Goal: Find specific page/section: Find specific page/section

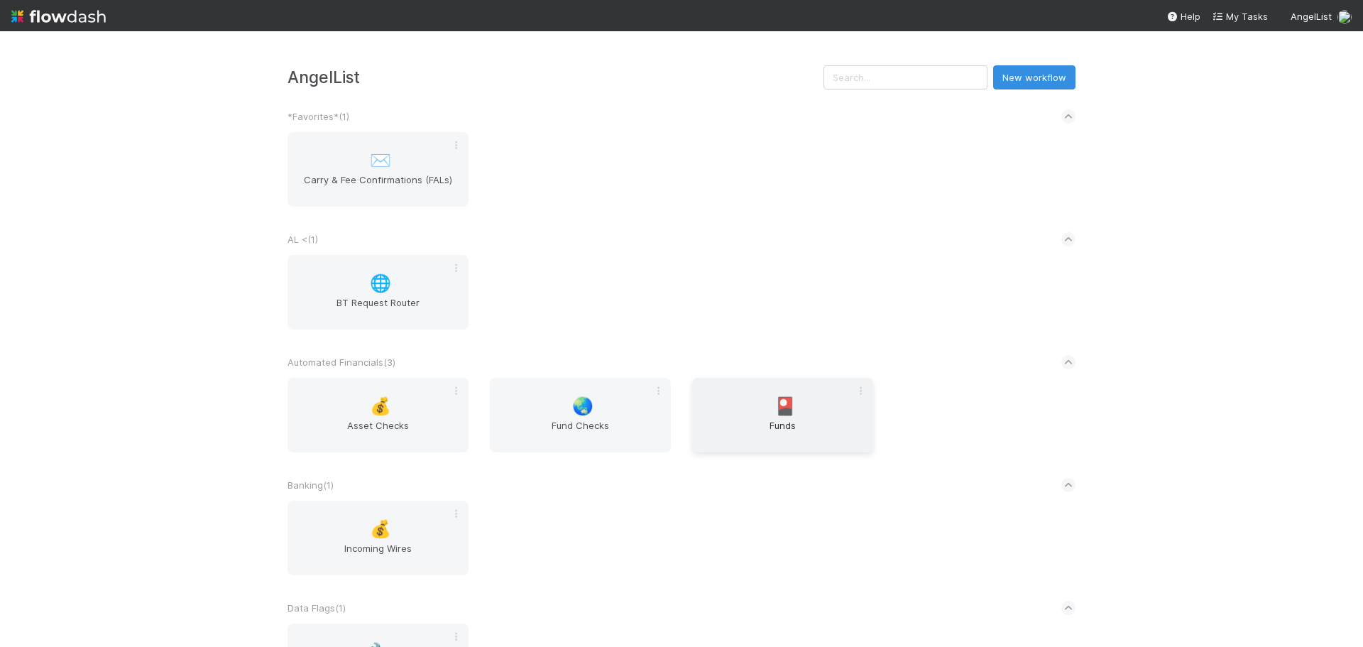
click at [793, 432] on span "Funds" at bounding box center [783, 432] width 170 height 28
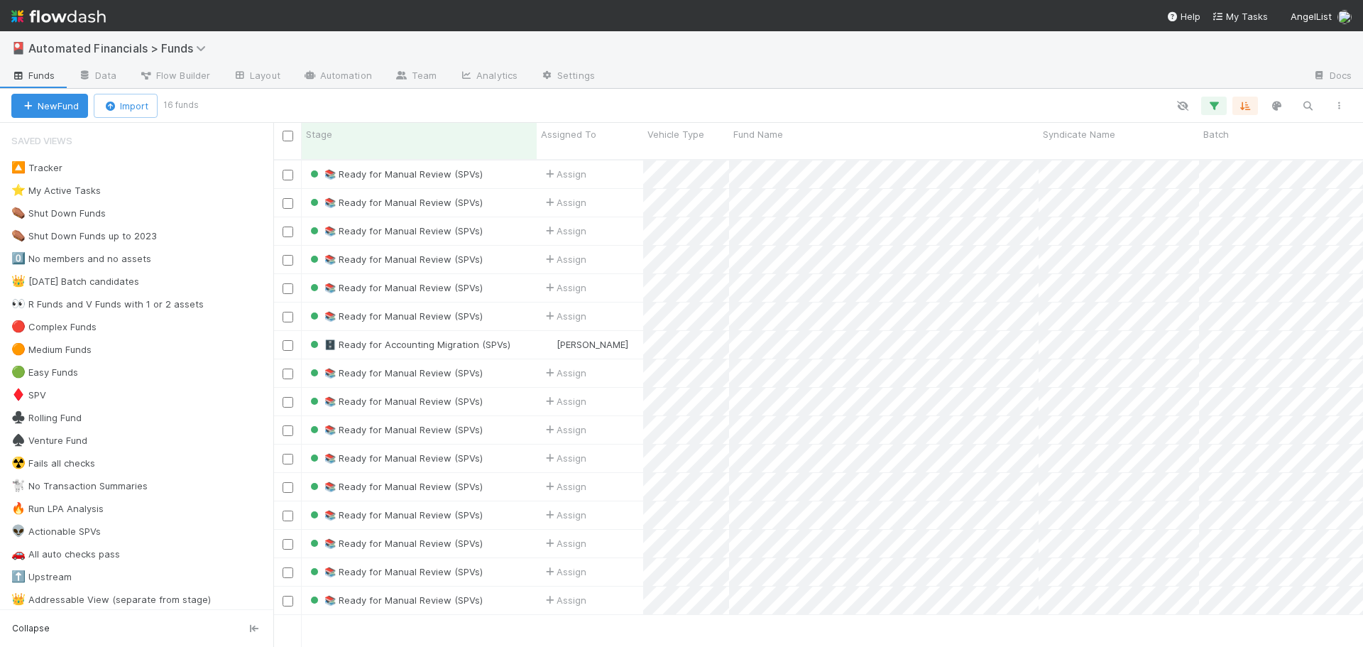
scroll to position [489, 1079]
click at [141, 49] on span "Automated Financials > Funds" at bounding box center [120, 48] width 185 height 14
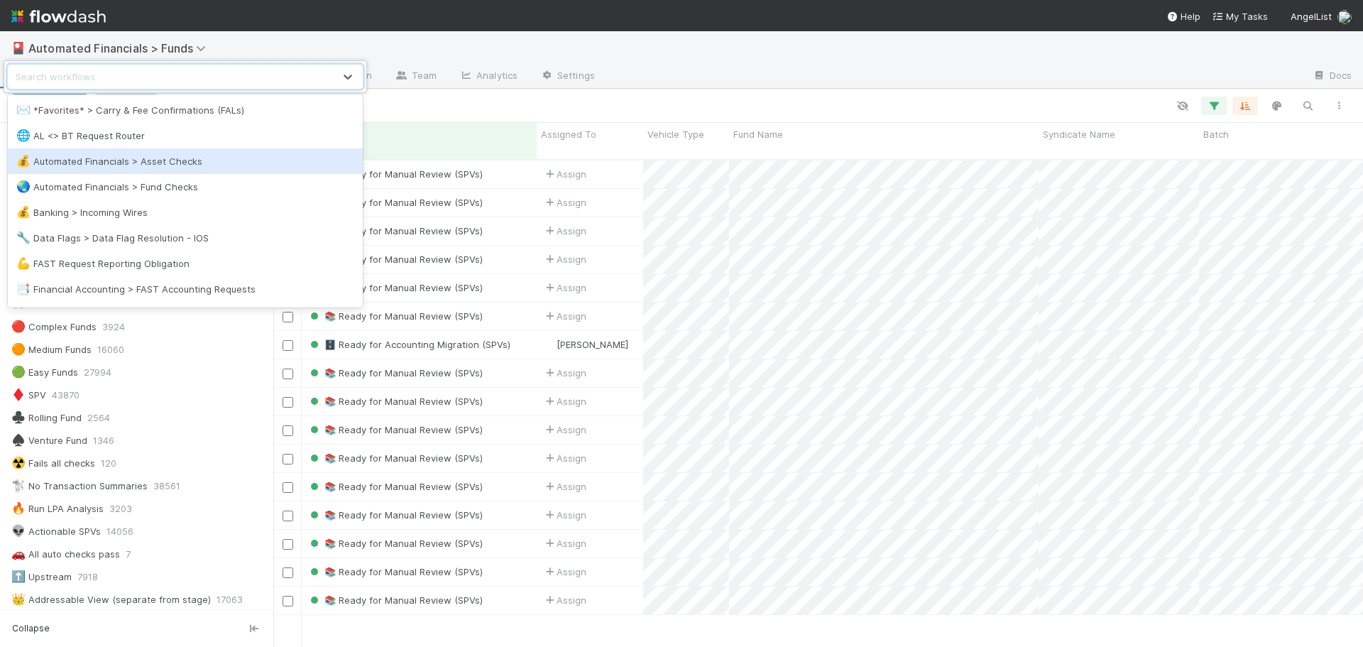
click at [161, 161] on div "💰 Automated Financials > Asset Checks" at bounding box center [185, 161] width 338 height 14
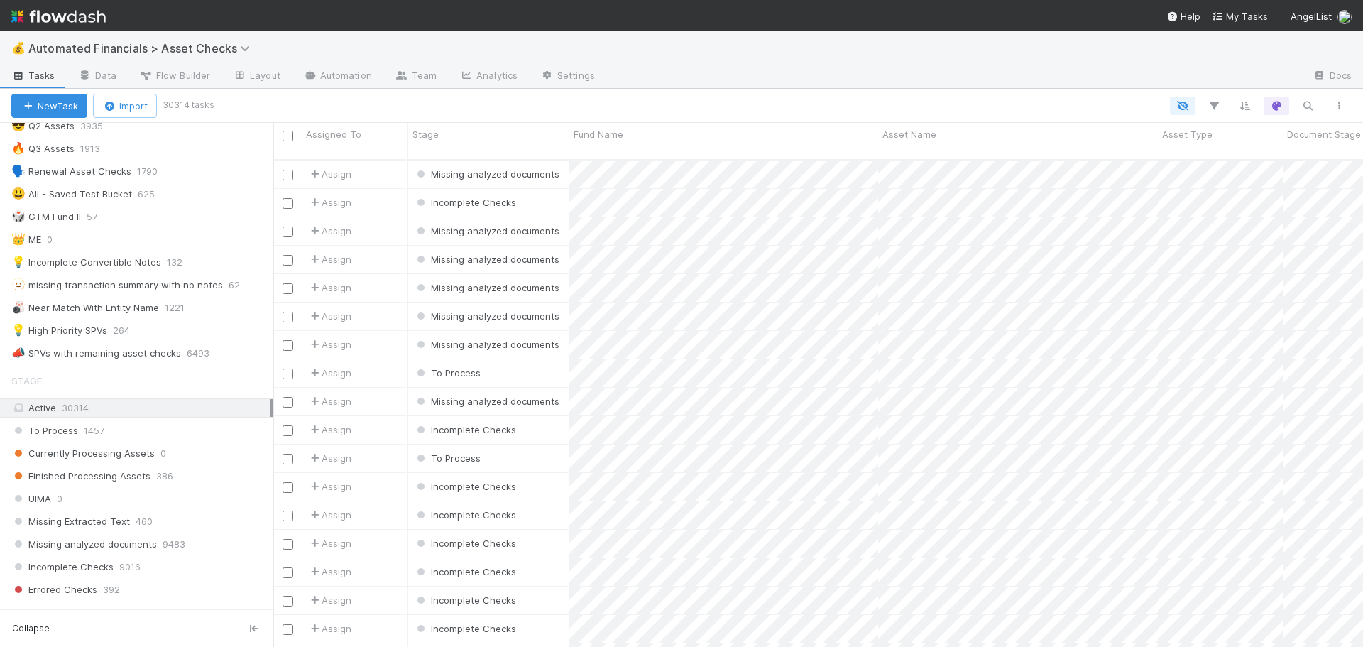
scroll to position [449, 0]
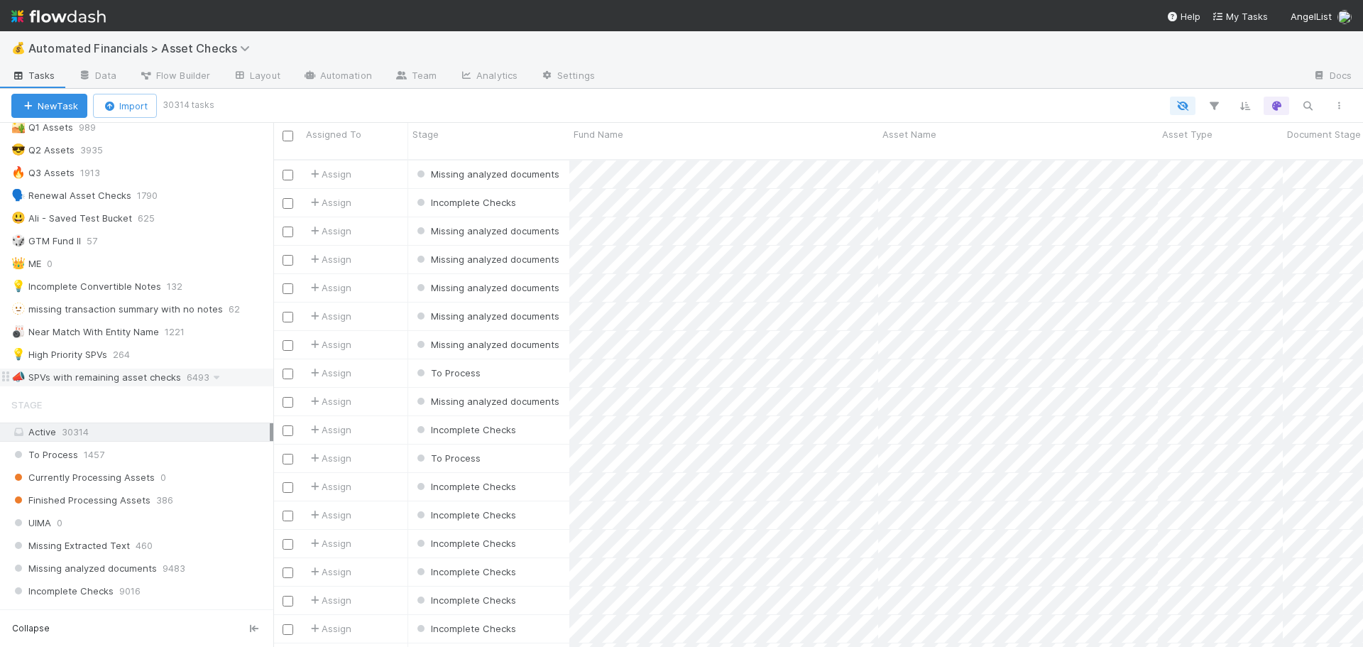
click at [133, 377] on div "📣 SPVs with remaining asset checks" at bounding box center [96, 378] width 170 height 18
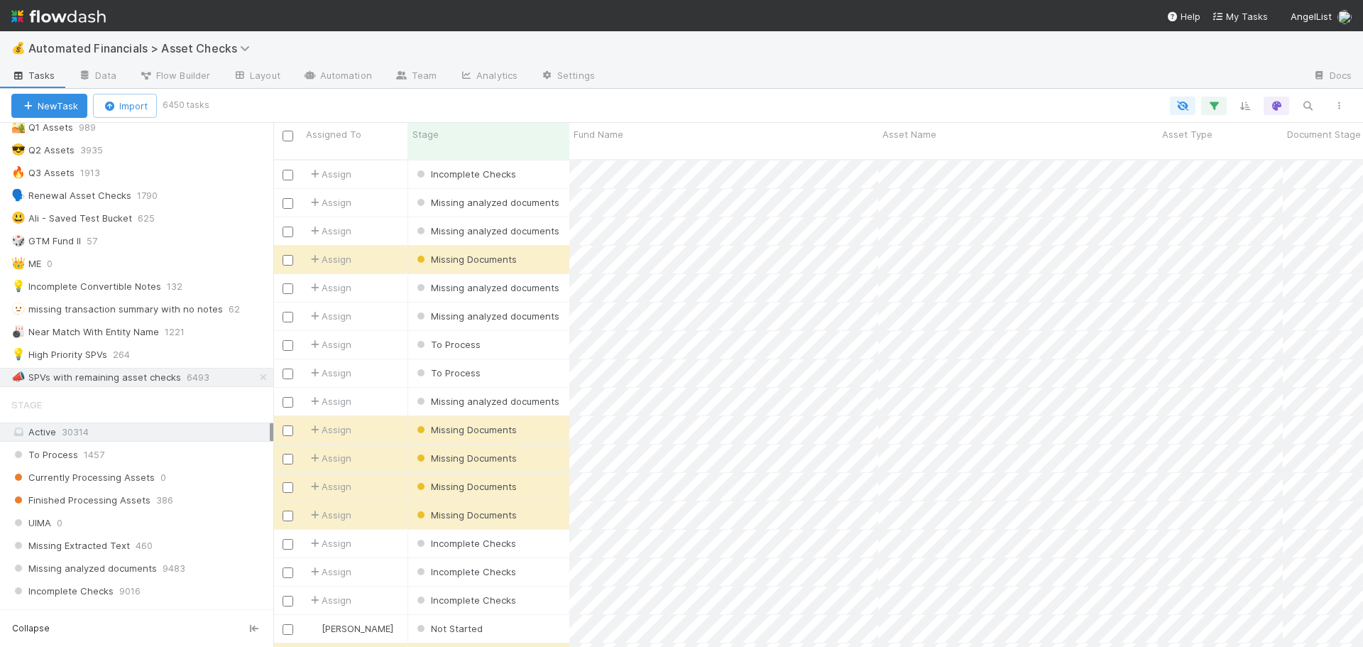
scroll to position [489, 1079]
click at [77, 357] on div "💡 High Priority SPVs" at bounding box center [59, 355] width 96 height 18
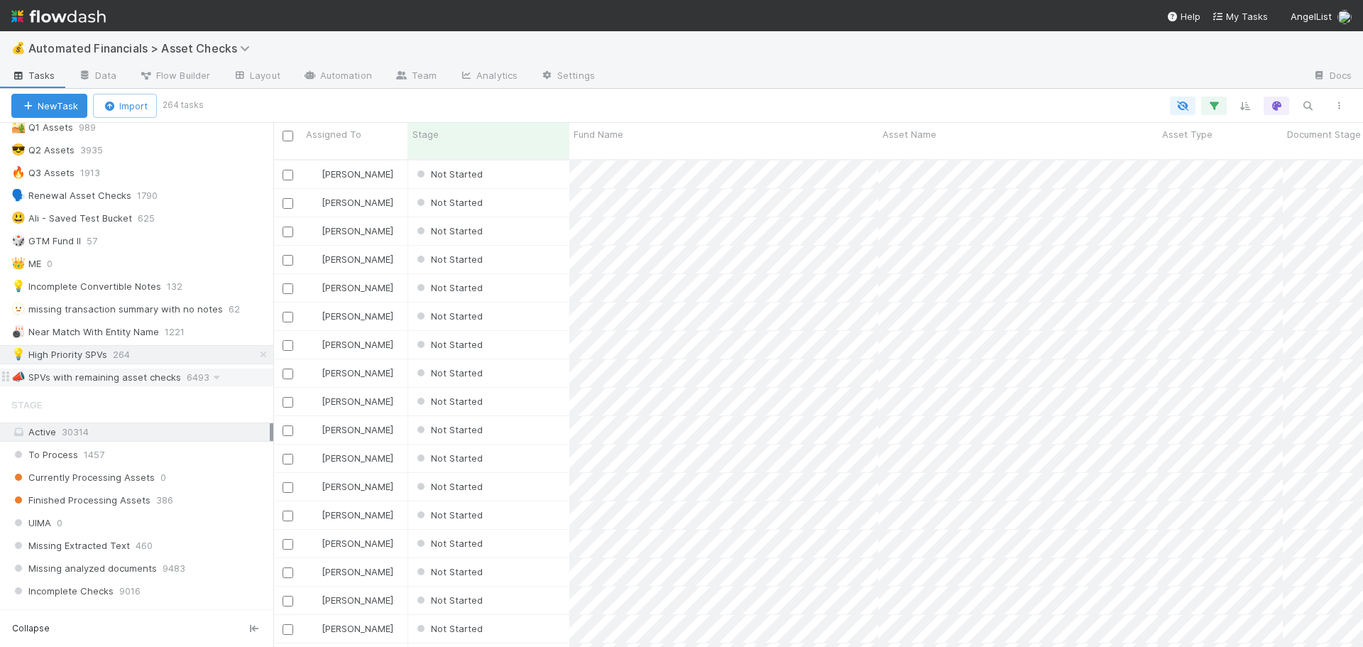
click at [102, 383] on div "📣 SPVs with remaining asset checks" at bounding box center [96, 378] width 170 height 18
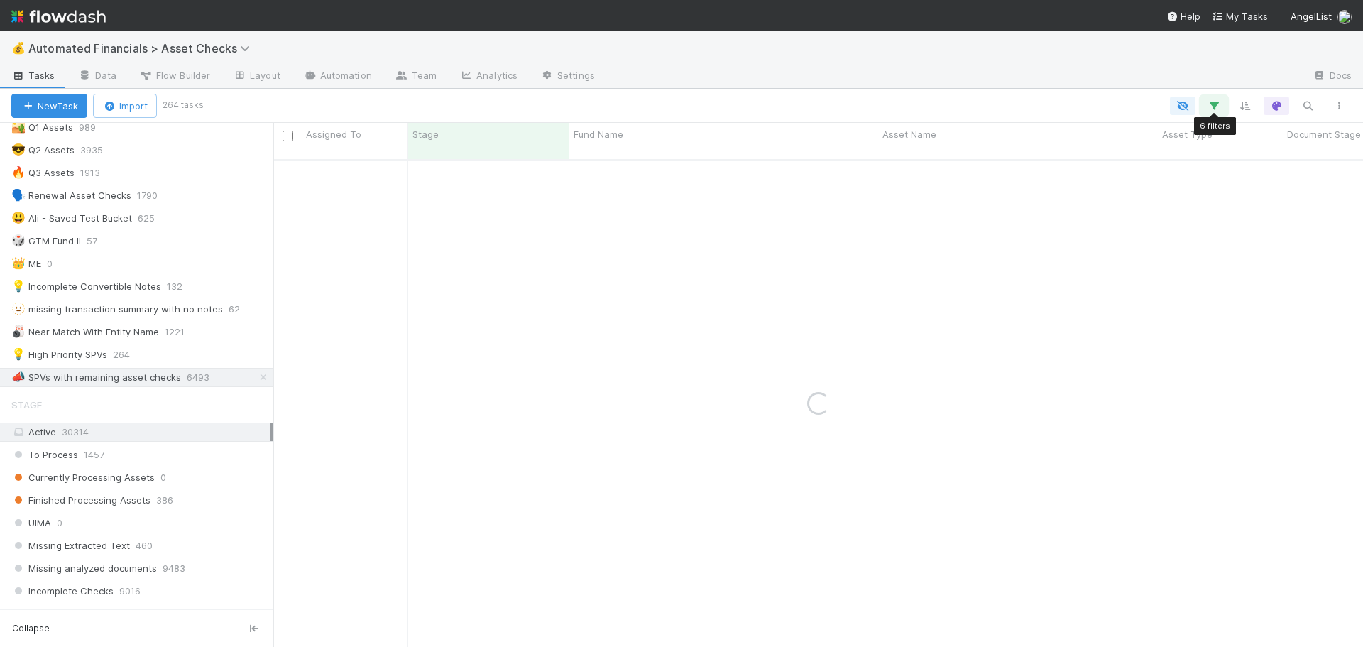
click at [1221, 103] on icon "button" at bounding box center [1214, 105] width 14 height 13
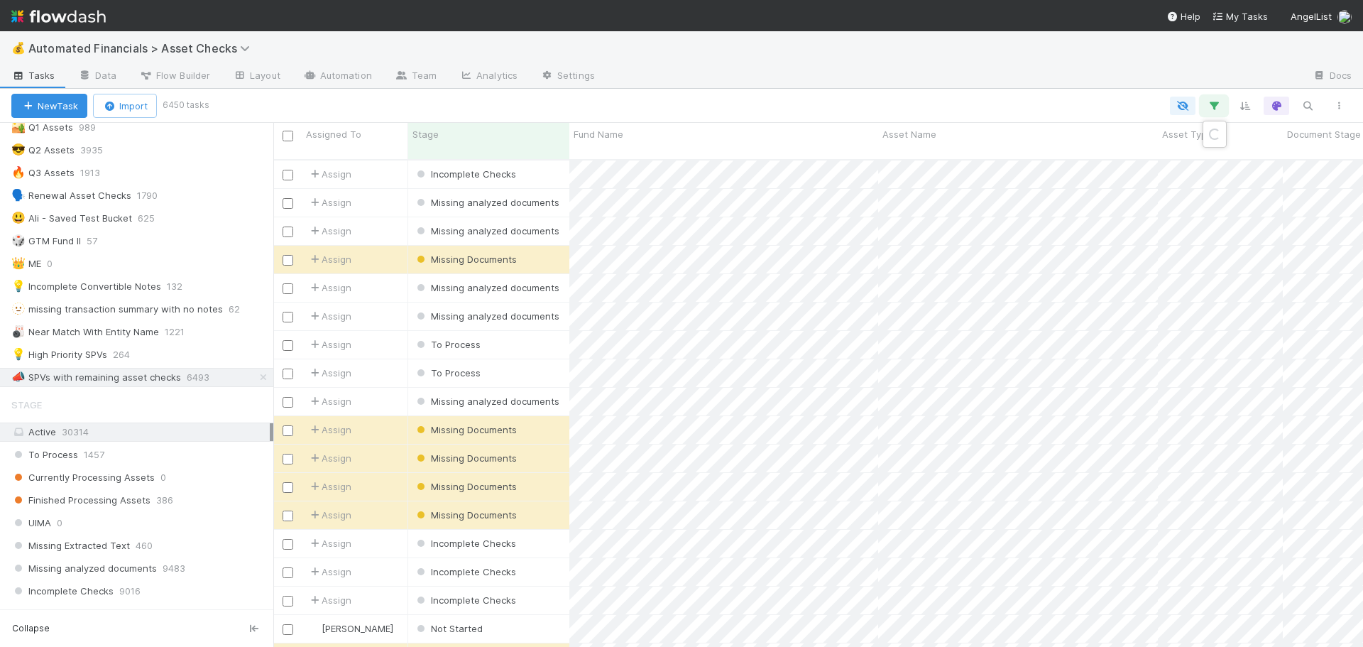
scroll to position [489, 1079]
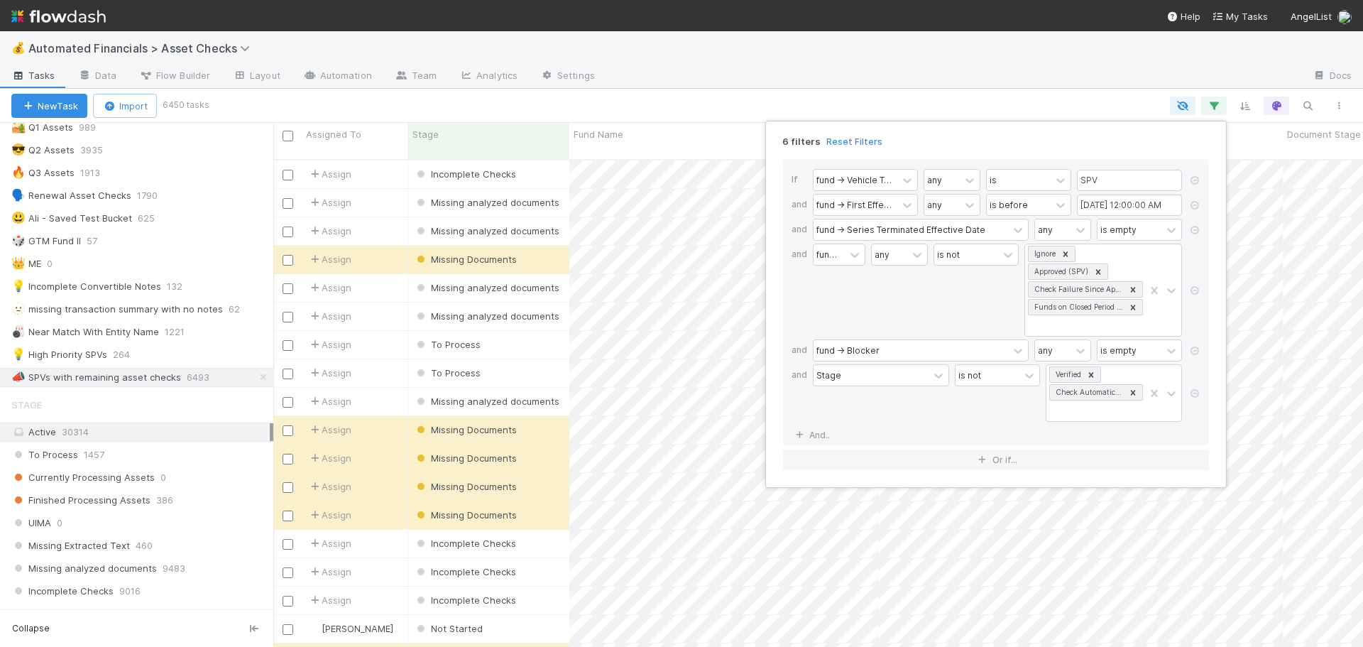
click at [1214, 107] on div "6 filters Reset Filters If fund -> Vehicle Type any is SPV and fund -> First Ef…" at bounding box center [681, 323] width 1363 height 647
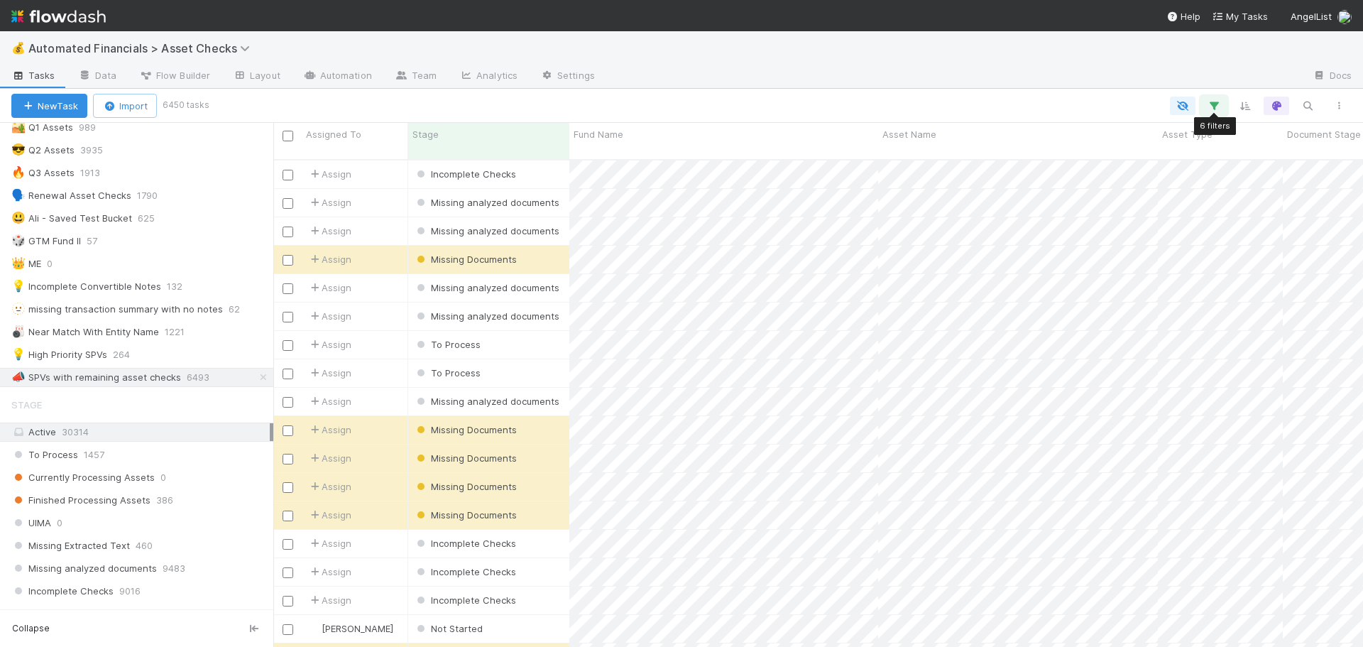
click at [1214, 107] on icon "button" at bounding box center [1214, 105] width 14 height 13
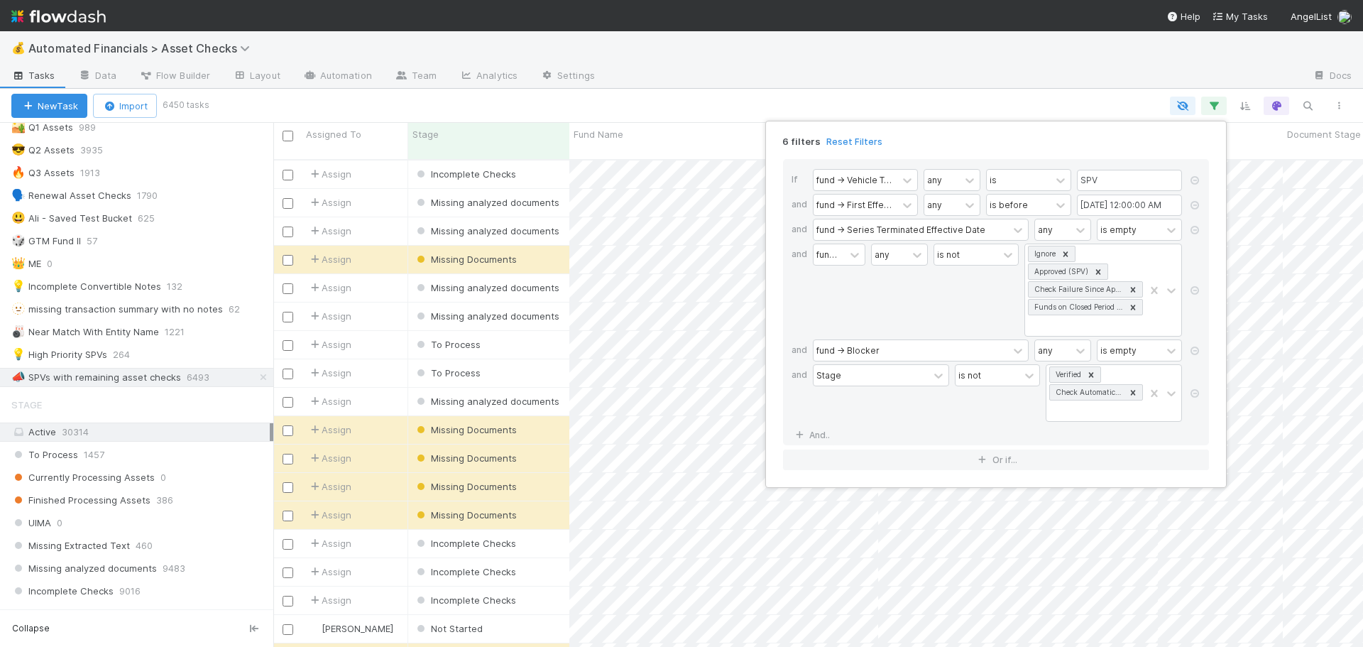
click at [917, 57] on div "6 filters Reset Filters If fund -> Vehicle Type any is SPV and fund -> First Ef…" at bounding box center [681, 323] width 1363 height 647
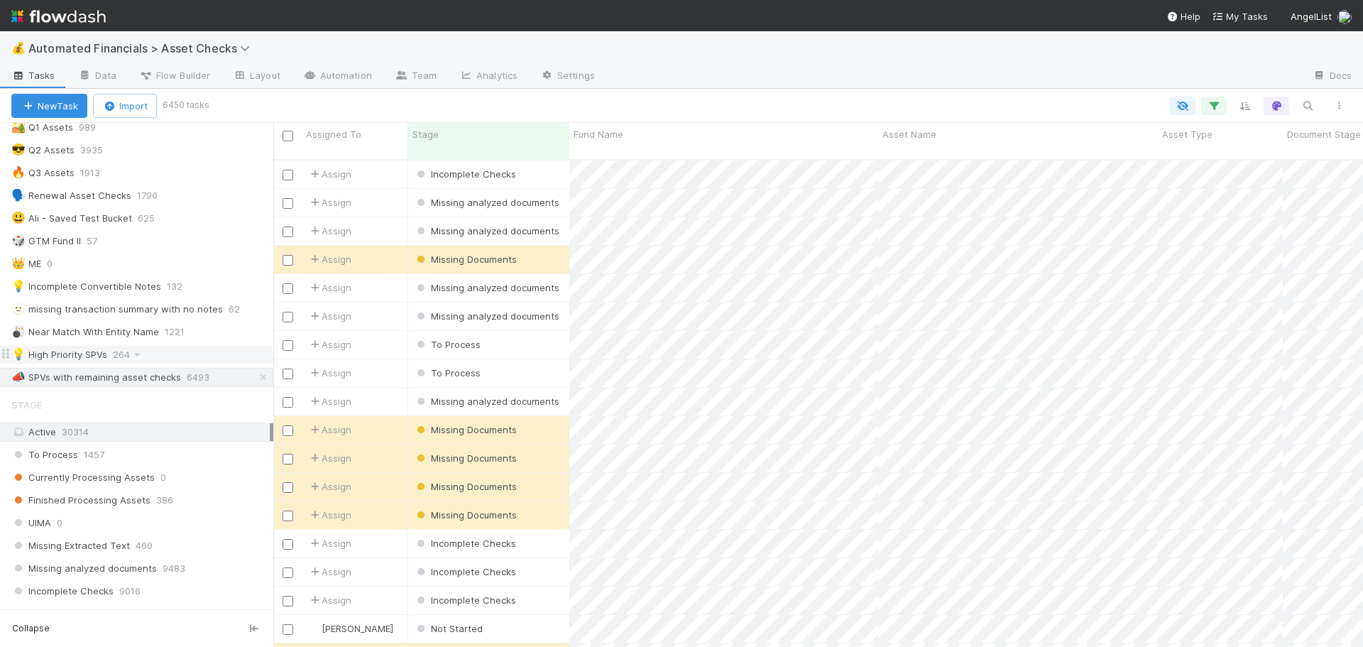
click at [168, 357] on div "💡 High Priority SPVs 264" at bounding box center [142, 355] width 262 height 18
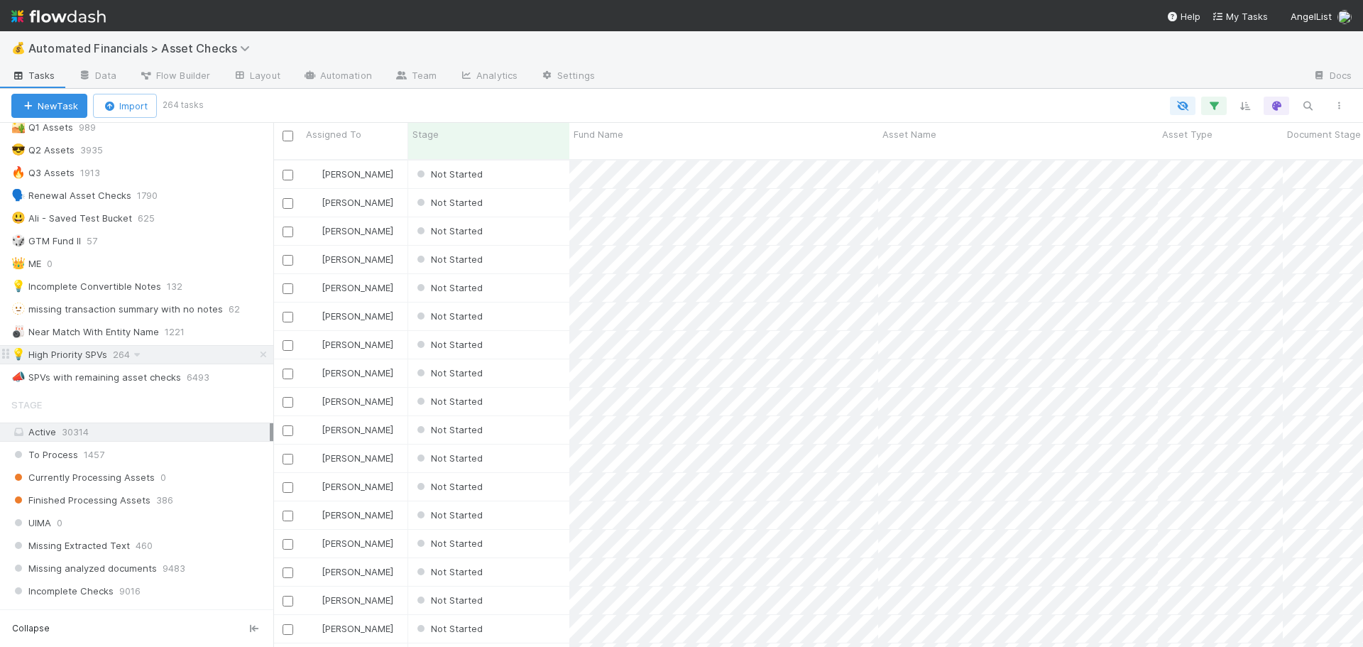
scroll to position [489, 1079]
click at [1215, 109] on icon "button" at bounding box center [1214, 105] width 14 height 13
click at [1193, 222] on icon at bounding box center [1195, 223] width 14 height 9
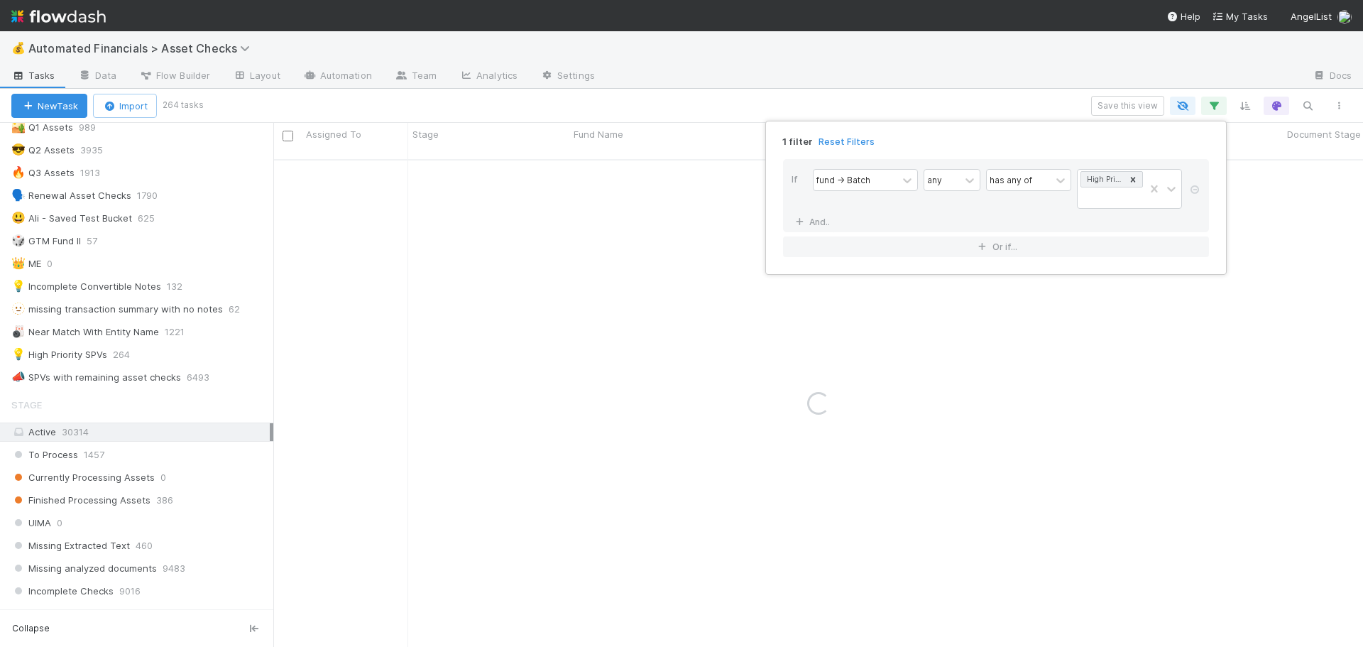
click at [905, 135] on div "1 filter Reset Filters" at bounding box center [996, 137] width 449 height 21
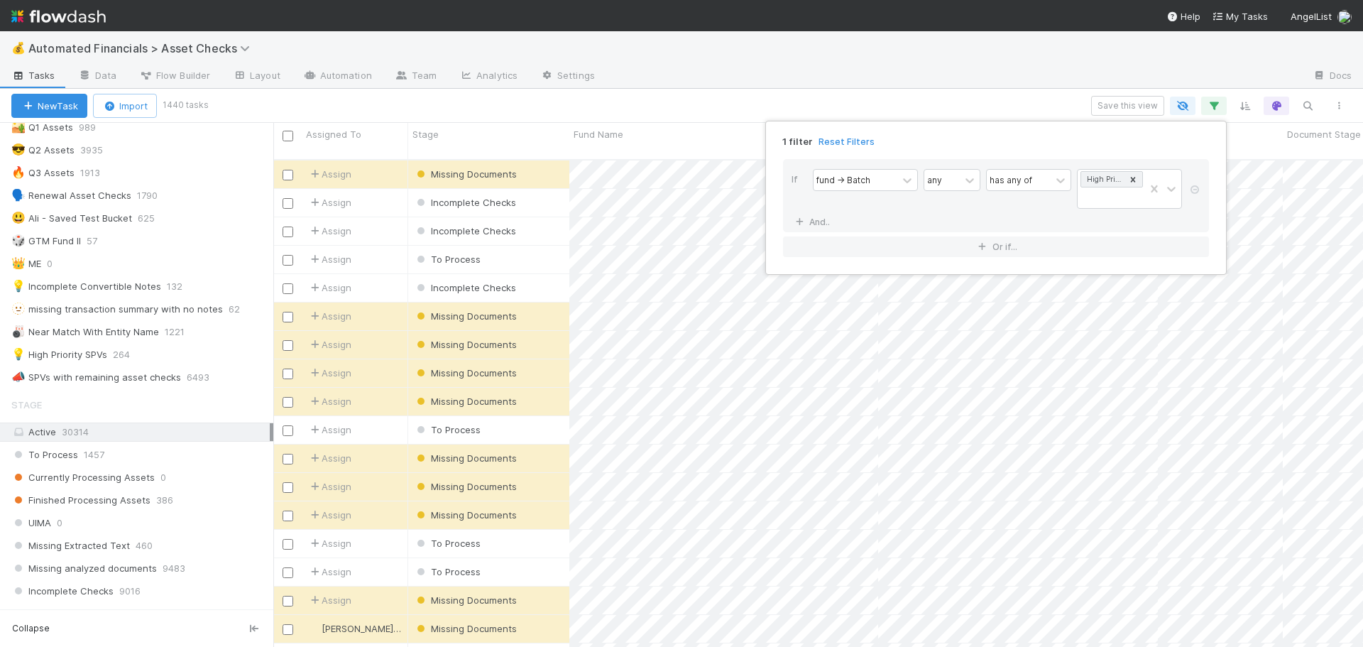
scroll to position [489, 1079]
click at [642, 107] on div "1 filter Reset Filters If fund -> Batch any has any of High Priority SPVs And..…" at bounding box center [681, 323] width 1363 height 647
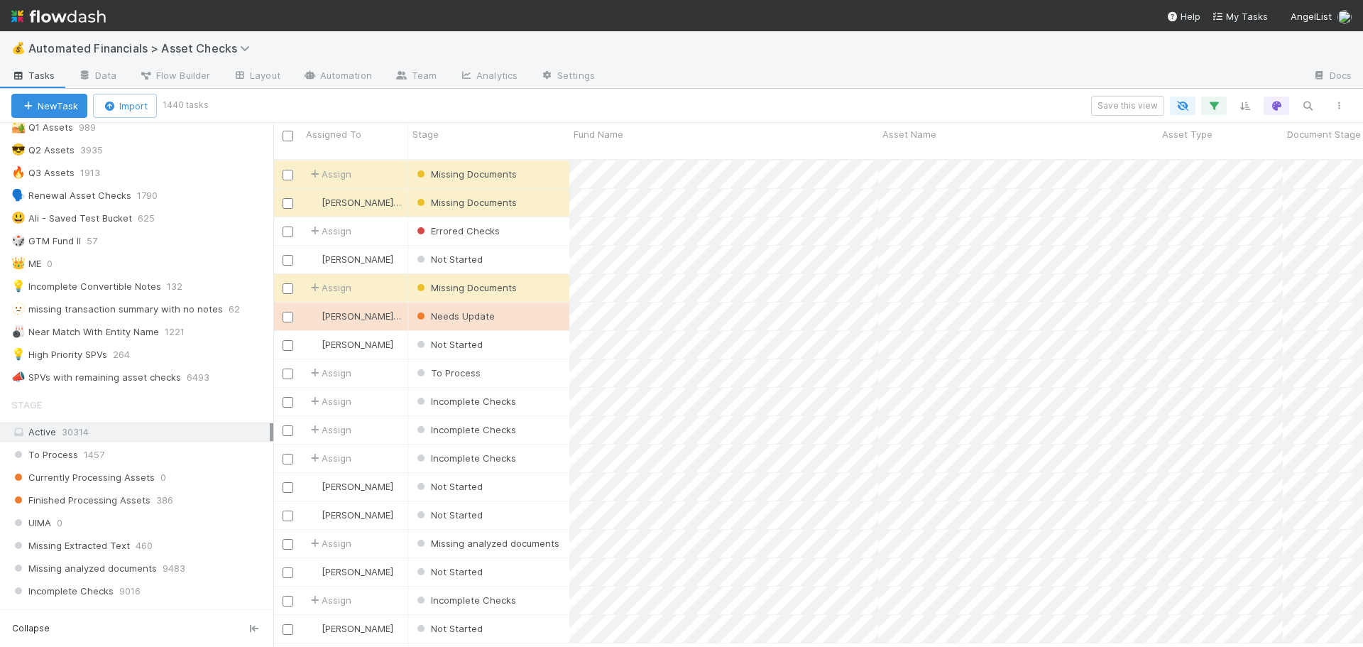
scroll to position [0, 0]
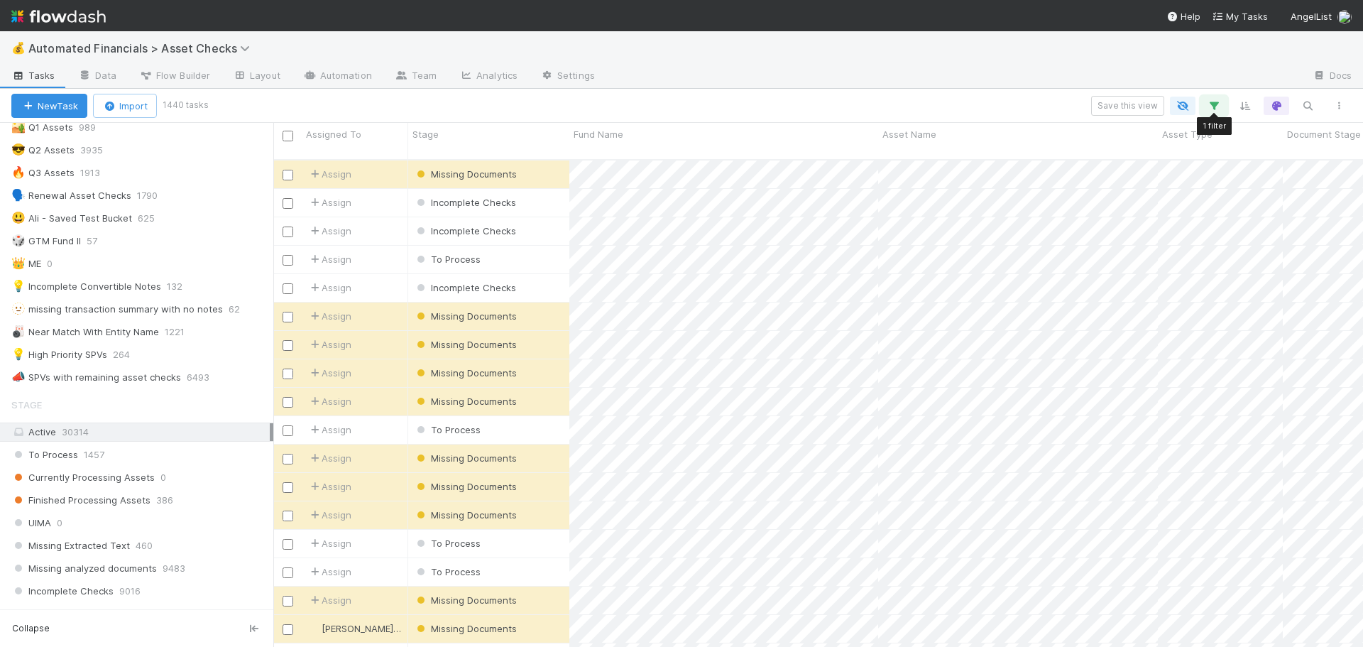
click at [1214, 107] on icon "button" at bounding box center [1214, 105] width 14 height 13
click at [823, 221] on link "And.." at bounding box center [814, 222] width 45 height 21
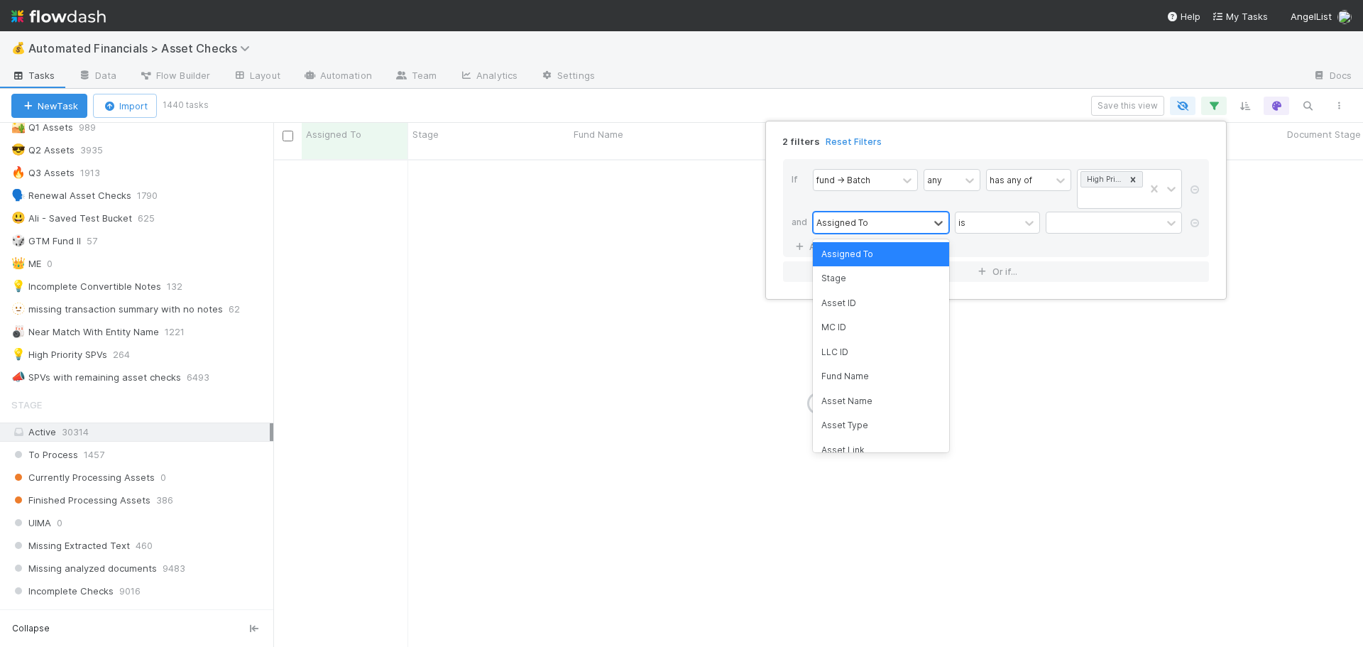
click at [826, 219] on div "Assigned To" at bounding box center [843, 222] width 52 height 13
click at [871, 98] on div "2 filters Reset Filters If fund -> Batch any has any of High Priority SPVs and …" at bounding box center [681, 323] width 1363 height 647
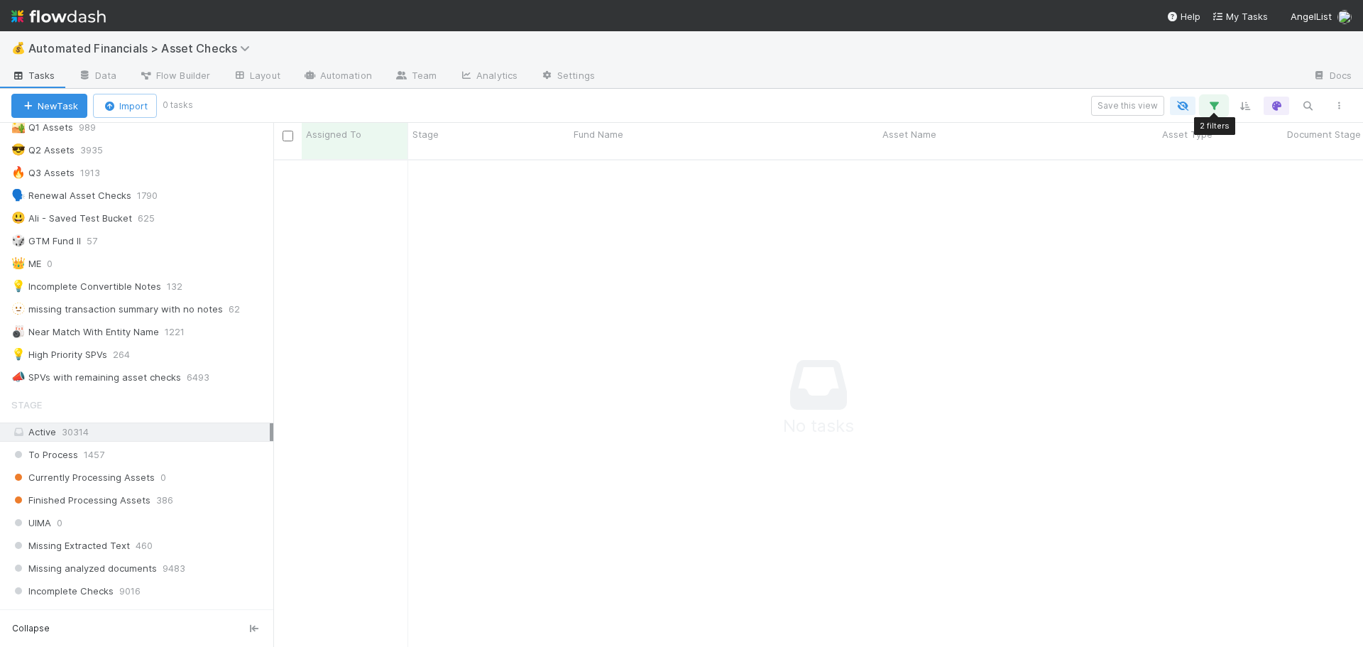
click at [1212, 105] on icon "button" at bounding box center [1214, 105] width 14 height 13
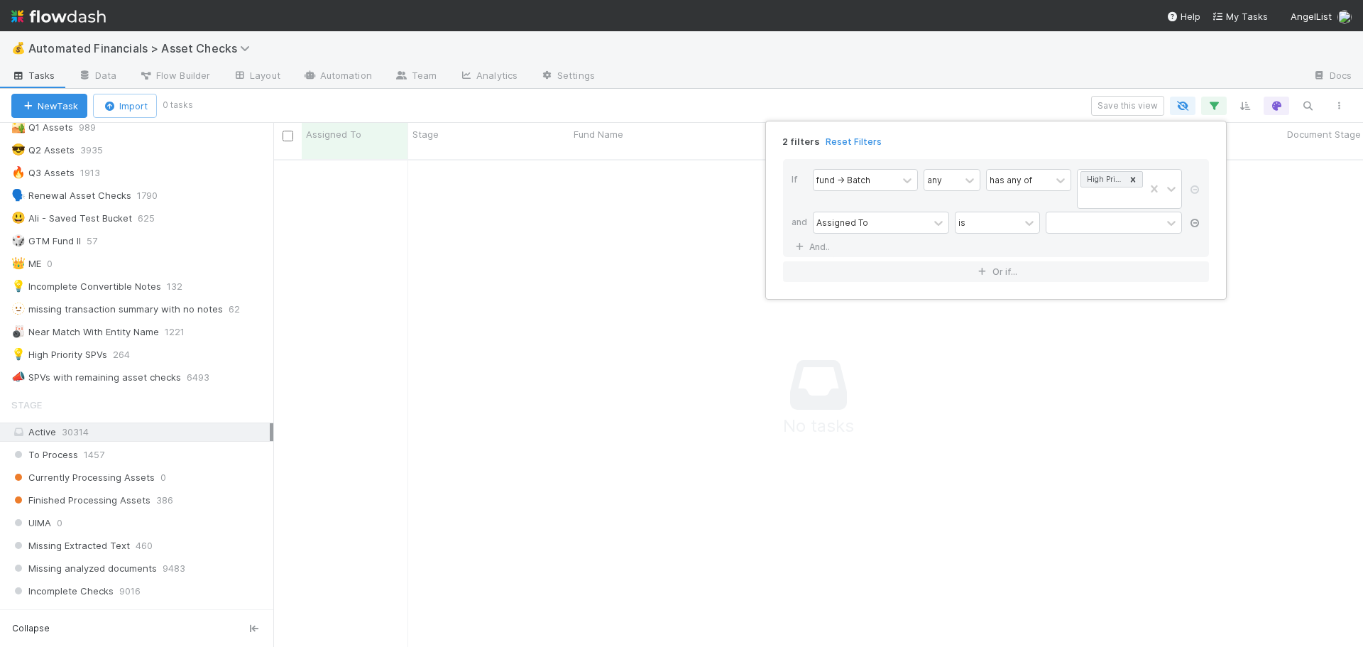
click at [1194, 223] on icon at bounding box center [1195, 223] width 14 height 9
click at [914, 97] on div "1 filter Reset Filters If fund -> Batch any has any of High Priority SPVs And..…" at bounding box center [681, 323] width 1363 height 647
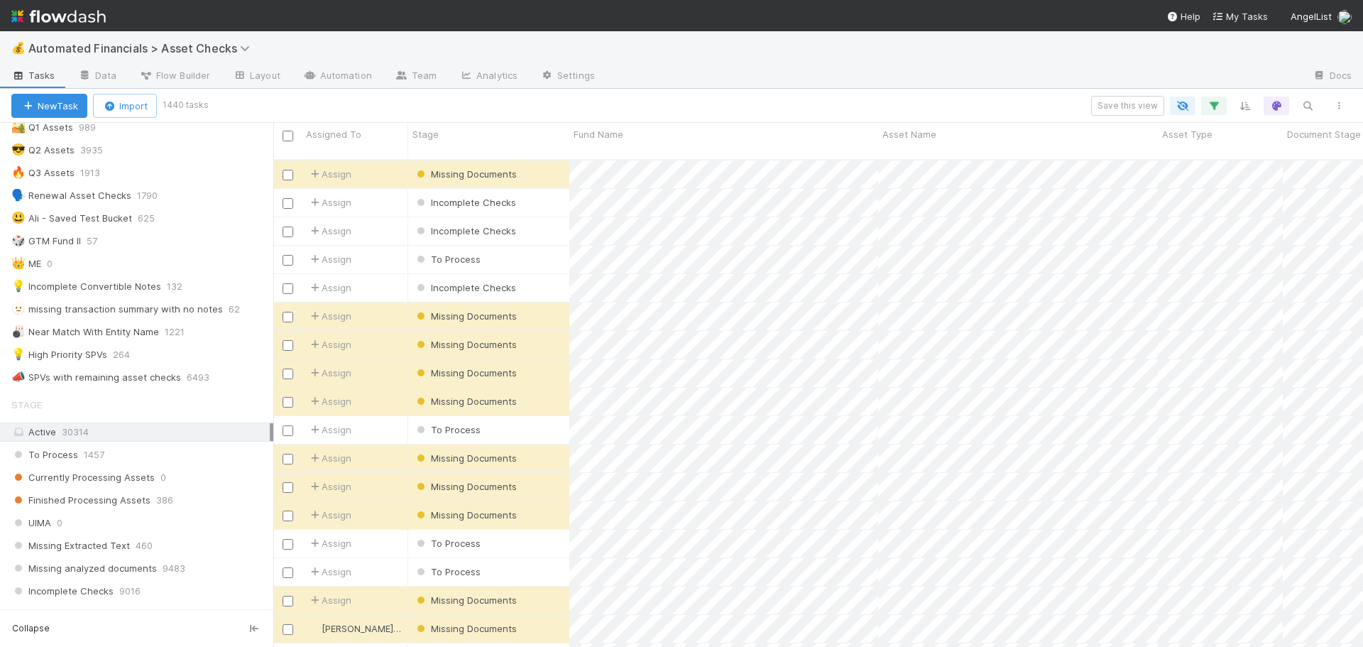
scroll to position [489, 1079]
click at [696, 99] on div "Save this view" at bounding box center [780, 106] width 1149 height 20
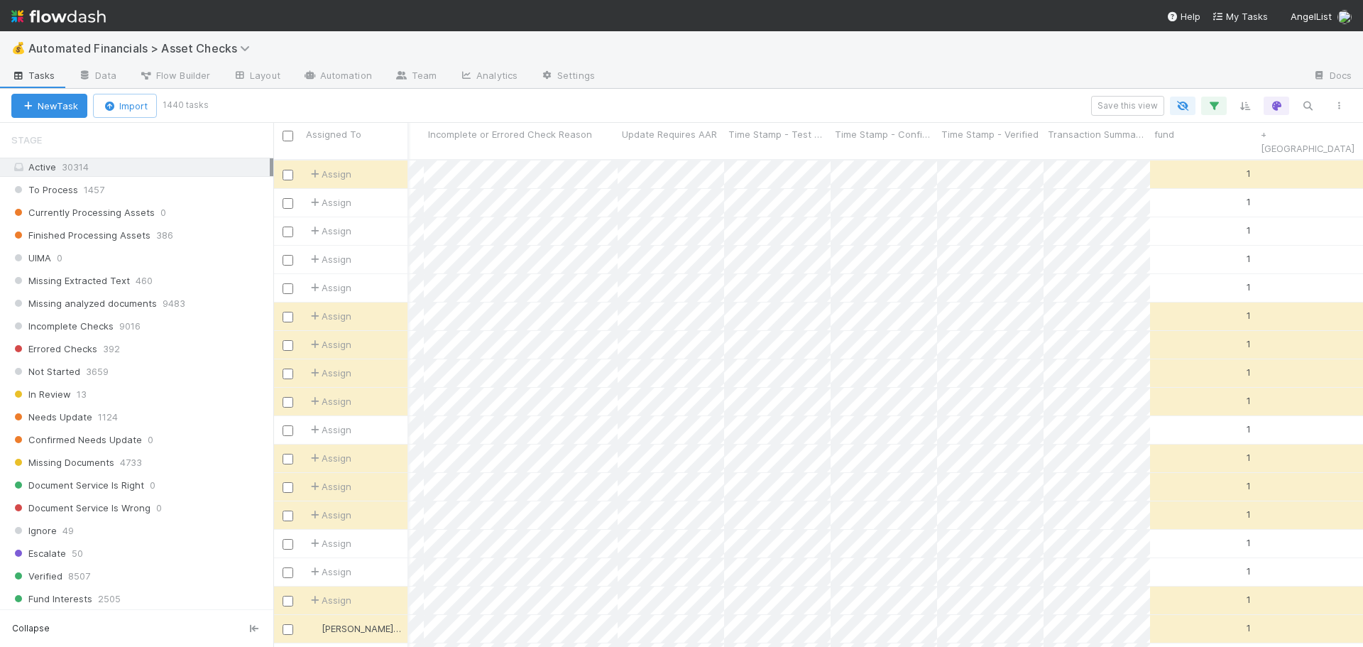
scroll to position [0, 1706]
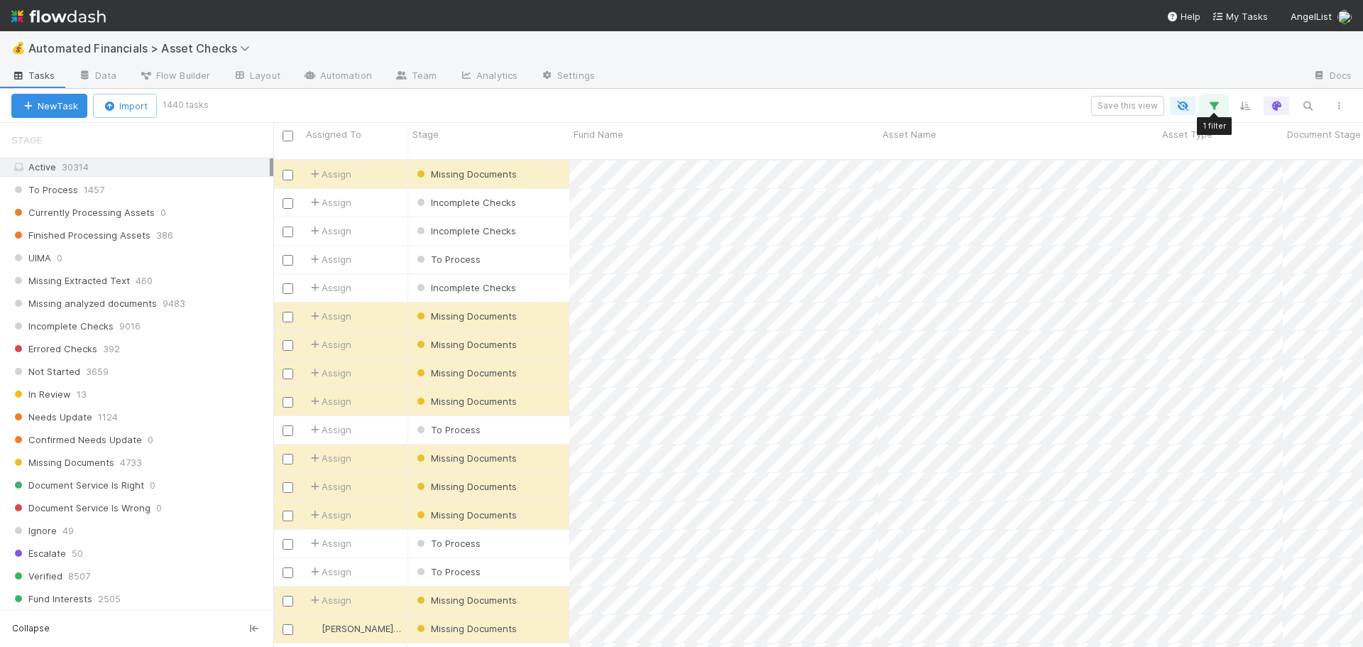
click at [1213, 104] on icon "button" at bounding box center [1214, 105] width 14 height 13
click at [1009, 92] on div "1 filter Reset Filters If fund -> Batch any has any of High Priority SPVs And..…" at bounding box center [681, 323] width 1363 height 647
click at [1182, 102] on icon "button" at bounding box center [1183, 105] width 14 height 13
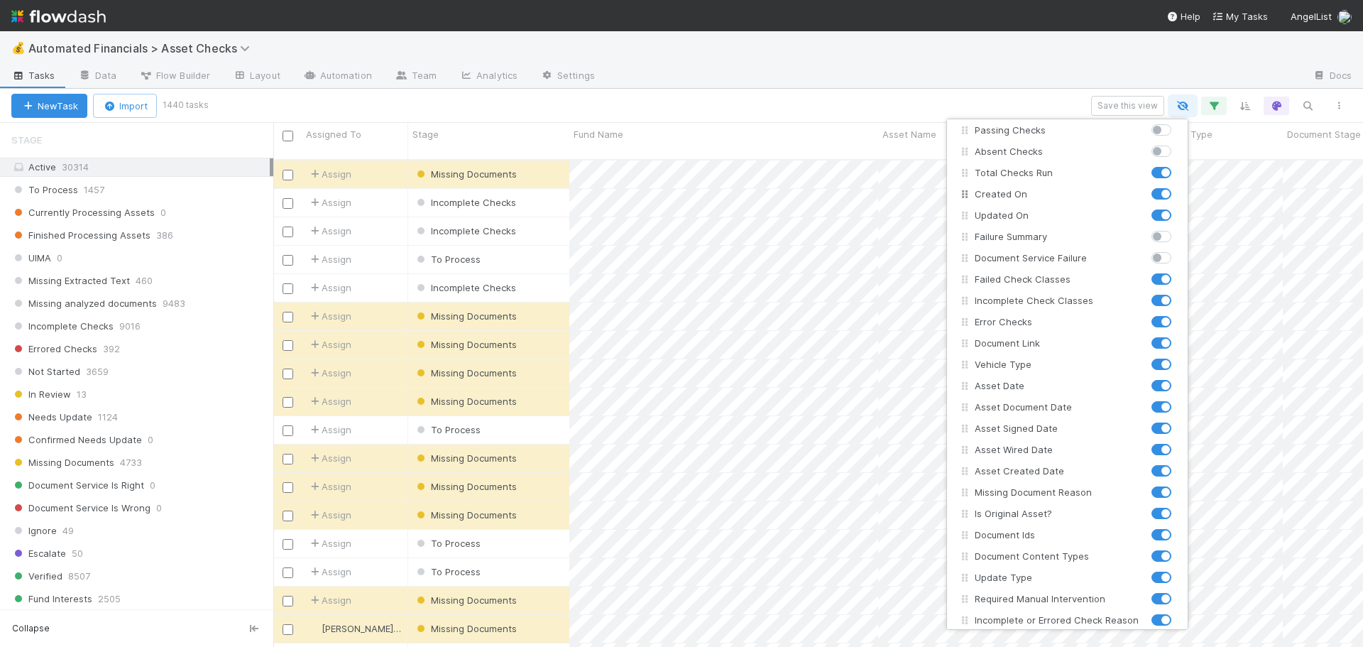
scroll to position [355, 0]
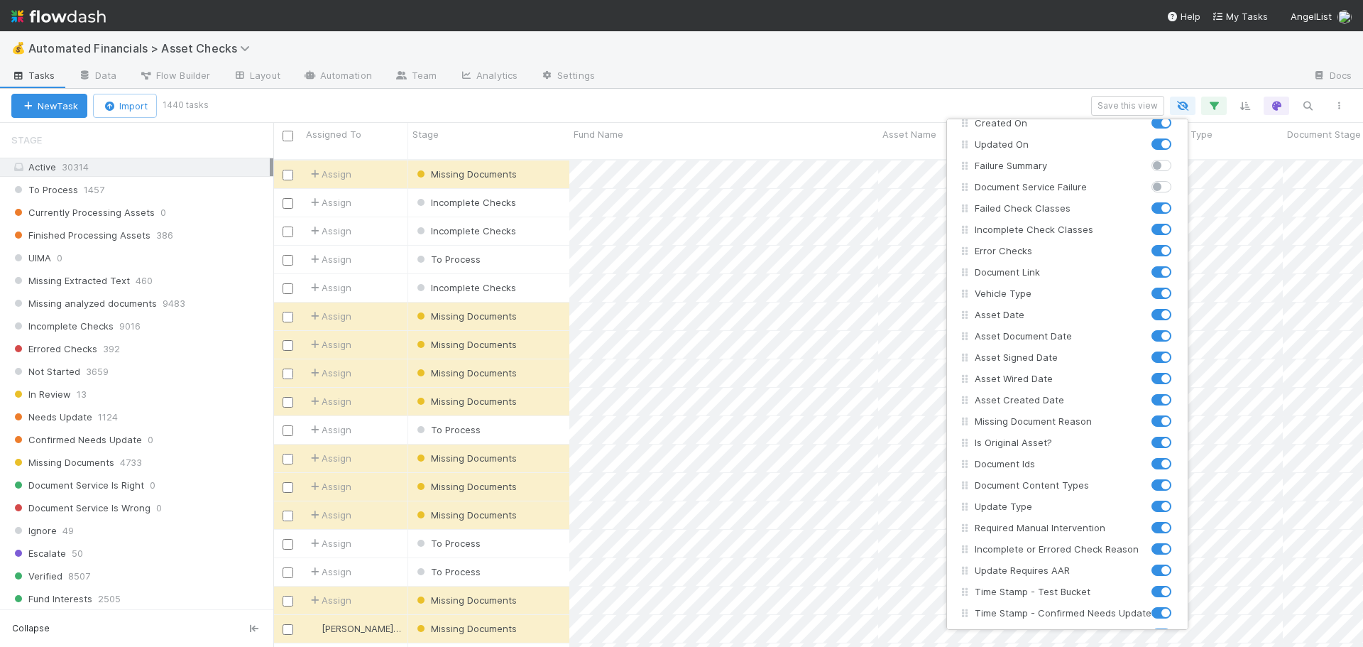
click at [1013, 94] on div "Assigned To Stage Asset ID MC ID LLC ID Fund Name Asset Name Asset Type Asset L…" at bounding box center [681, 323] width 1363 height 647
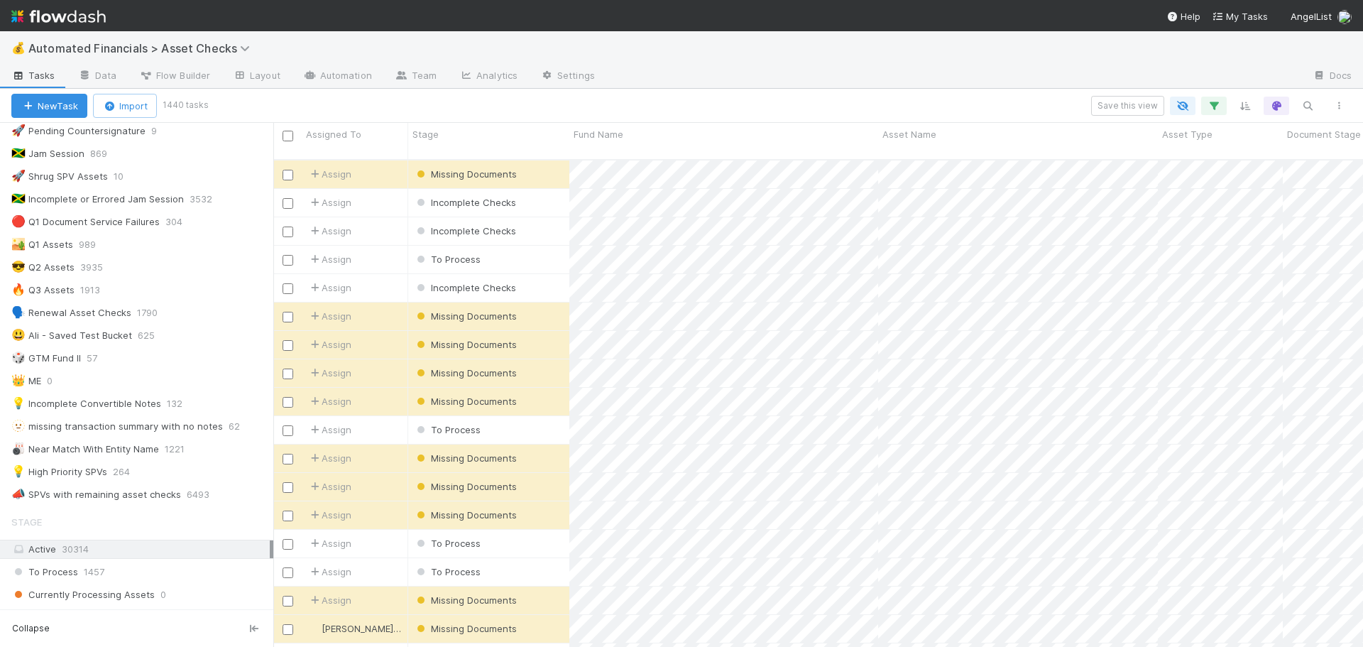
scroll to position [288, 0]
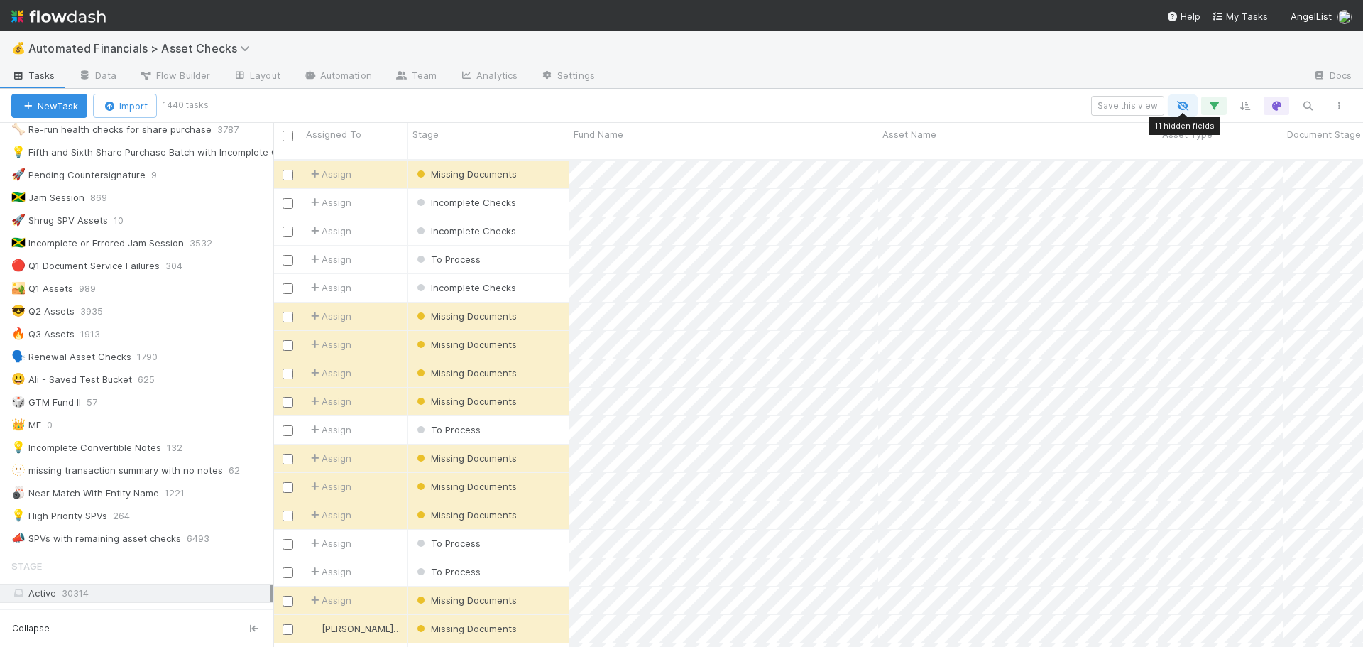
click at [1184, 109] on icon "button" at bounding box center [1183, 105] width 14 height 13
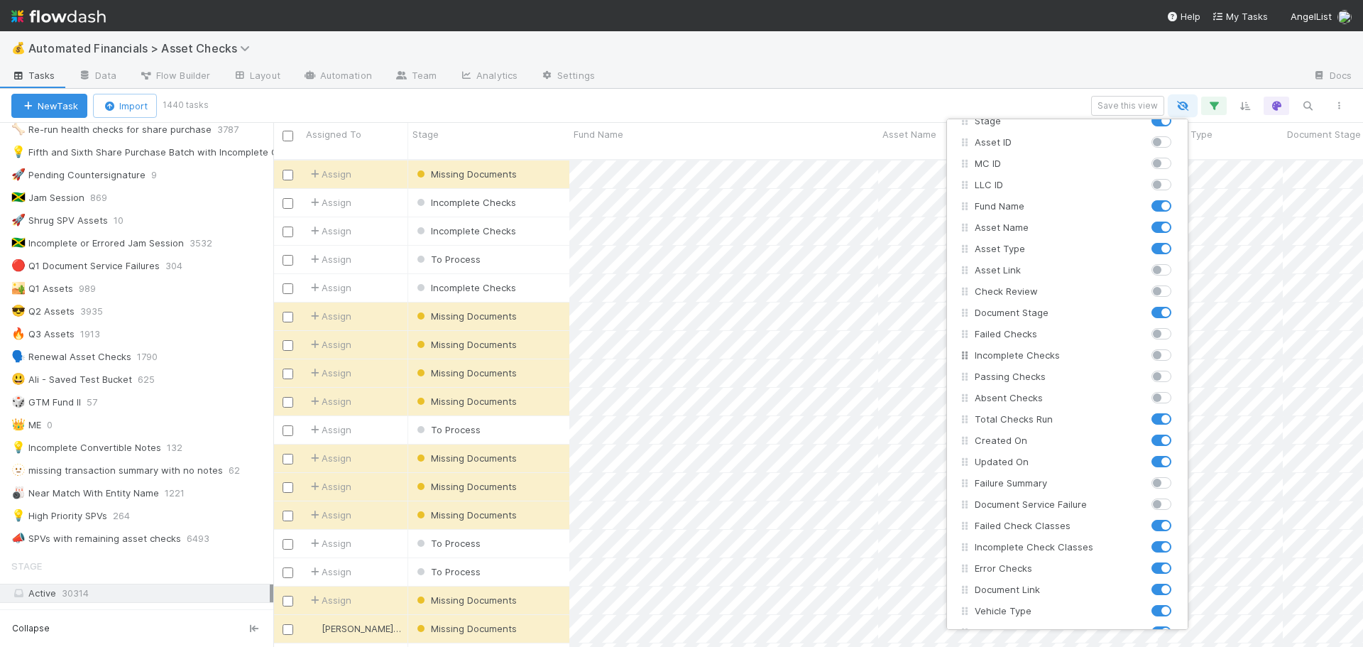
scroll to position [0, 0]
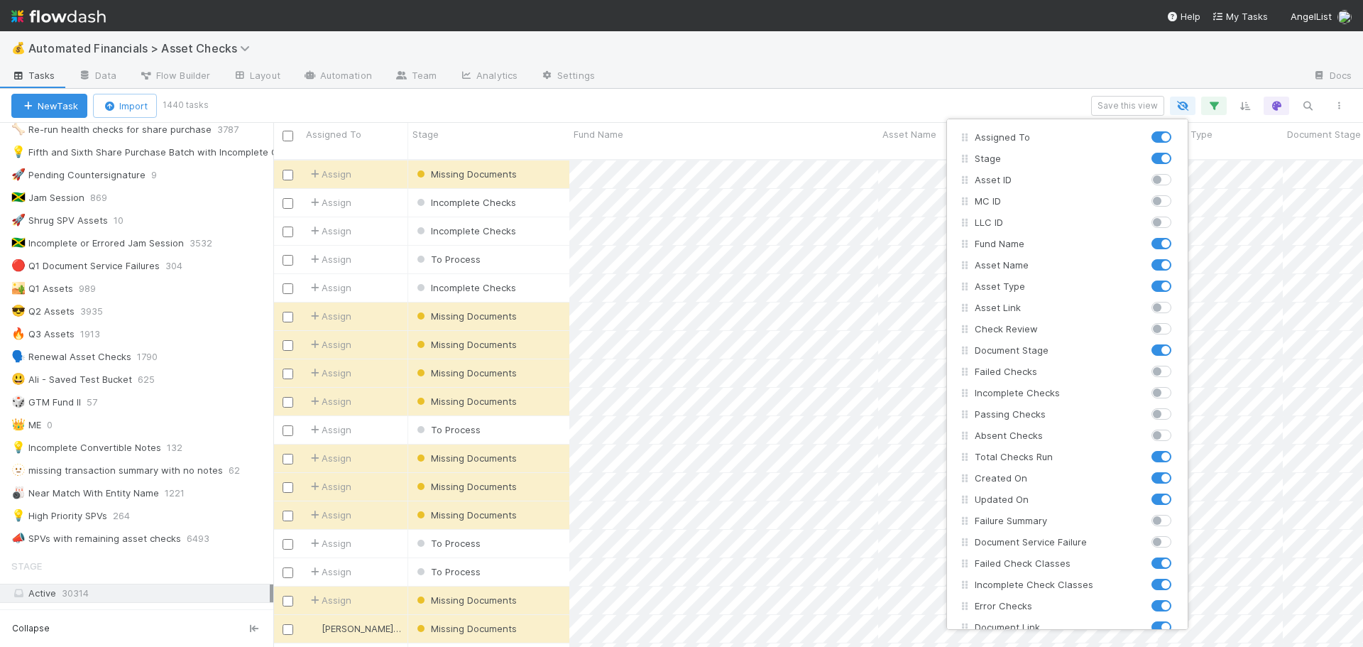
click at [981, 97] on div "Assigned To Stage Asset ID MC ID LLC ID Fund Name Asset Name Asset Type Asset L…" at bounding box center [681, 323] width 1363 height 647
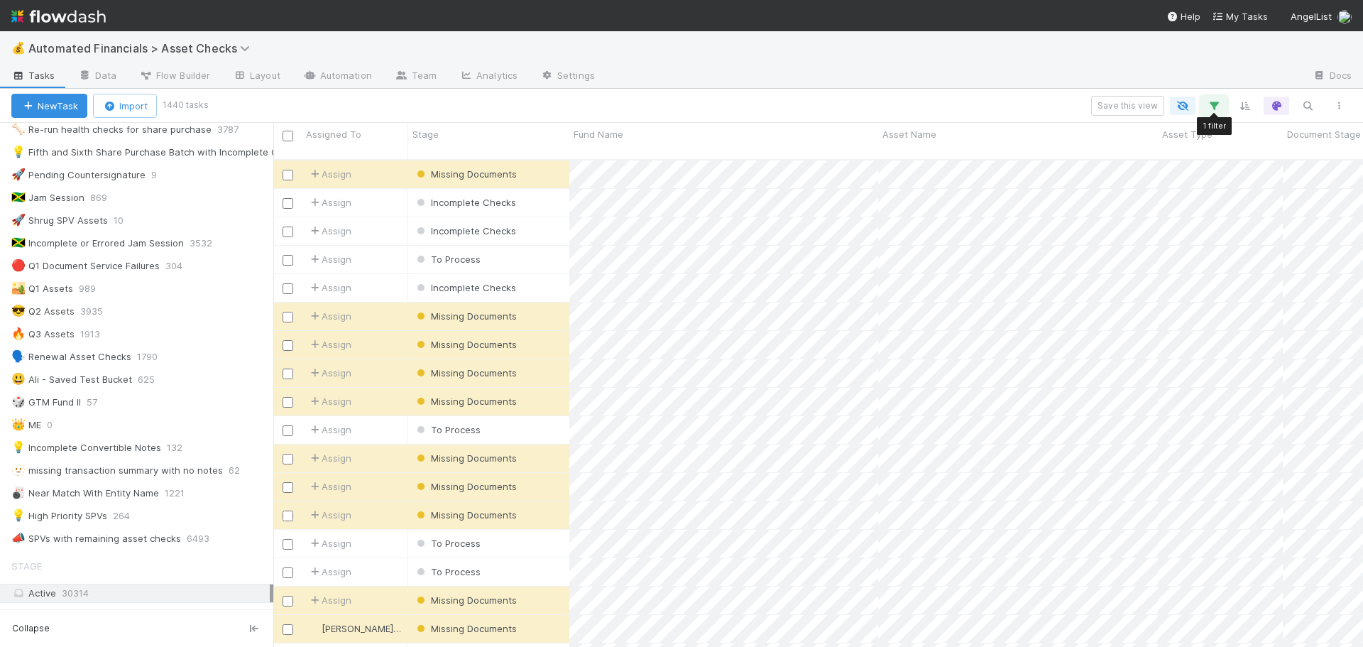
click at [1208, 105] on icon "button" at bounding box center [1214, 105] width 14 height 13
click at [824, 222] on link "And.." at bounding box center [814, 222] width 45 height 21
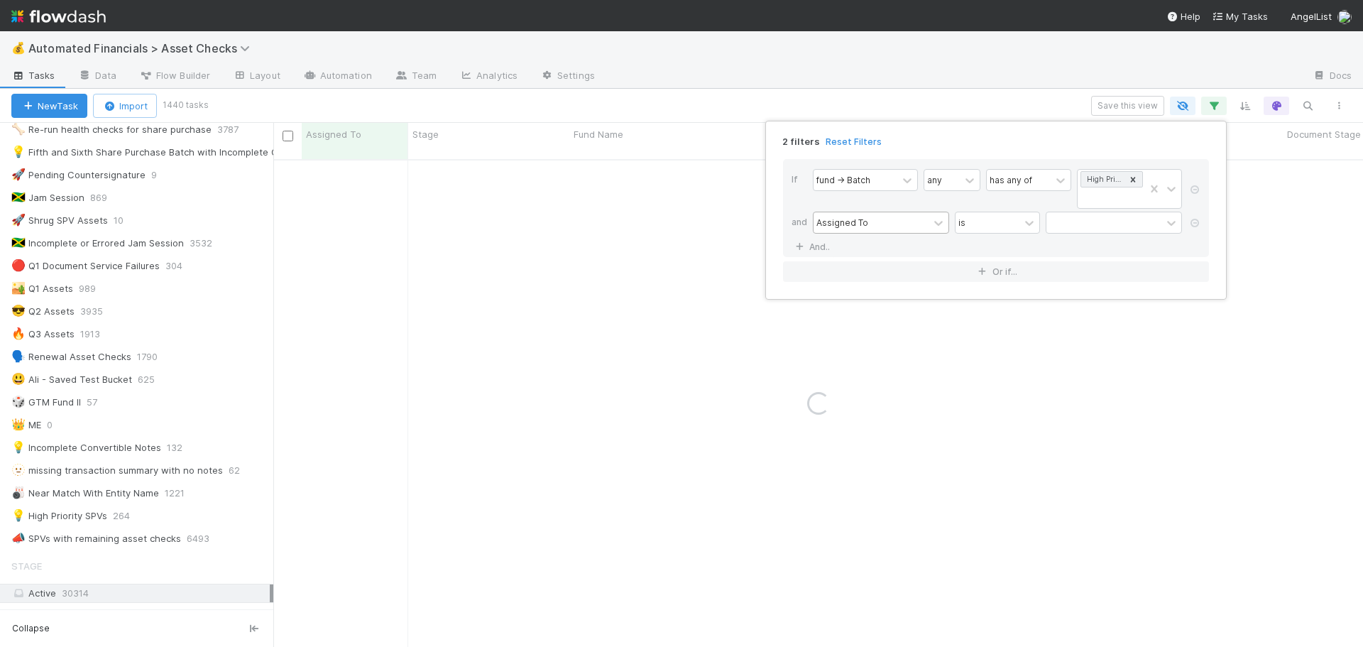
click at [824, 222] on div "Assigned To" at bounding box center [843, 222] width 52 height 13
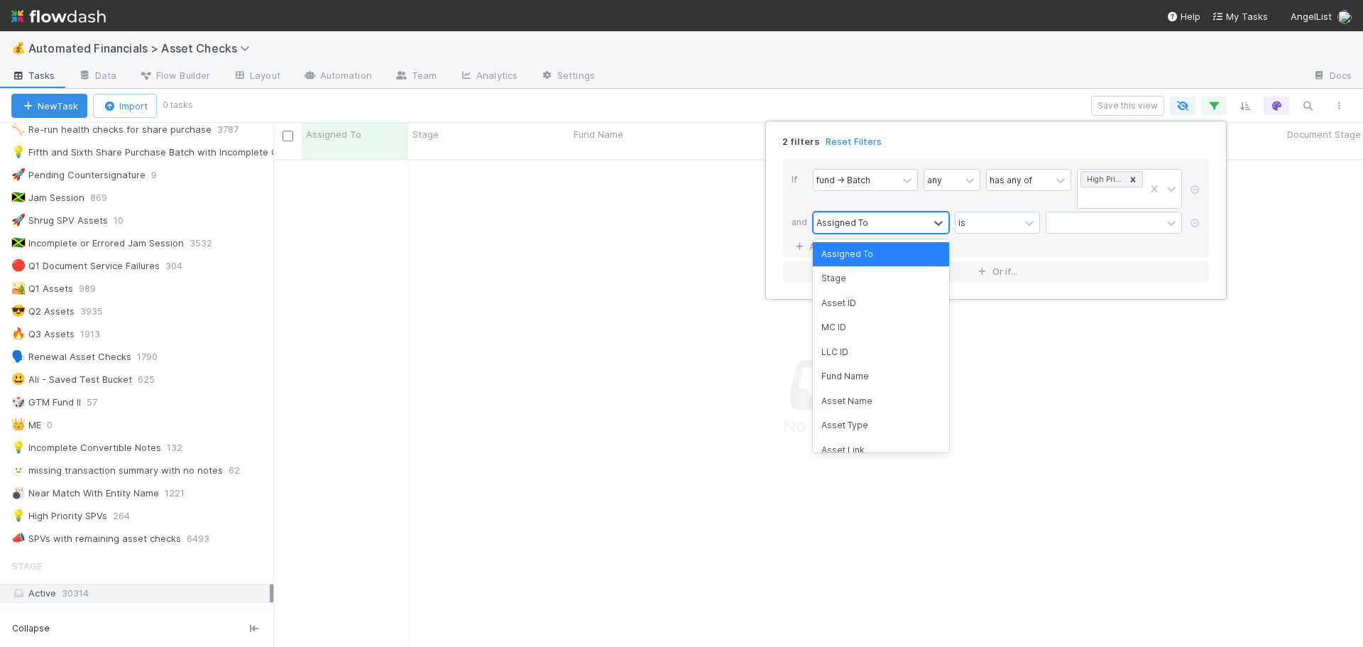
scroll to position [478, 1079]
type input "ori"
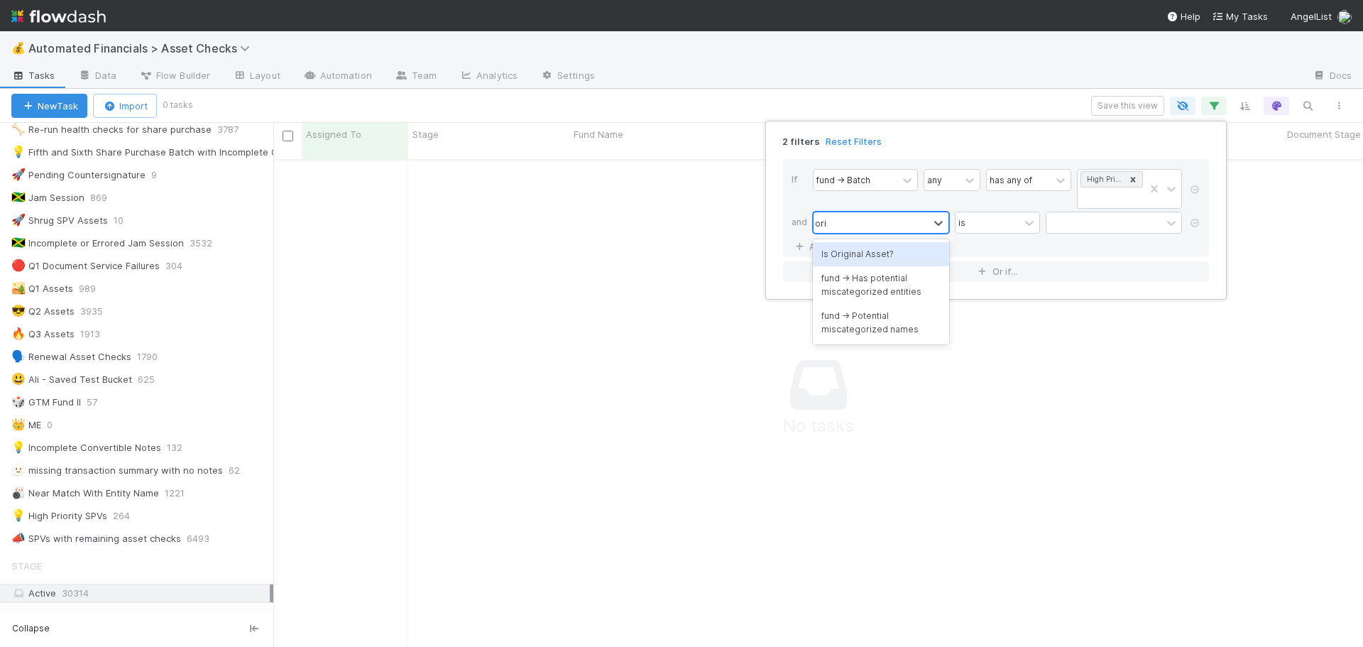
click at [854, 257] on div "Is Original Asset?" at bounding box center [881, 254] width 136 height 24
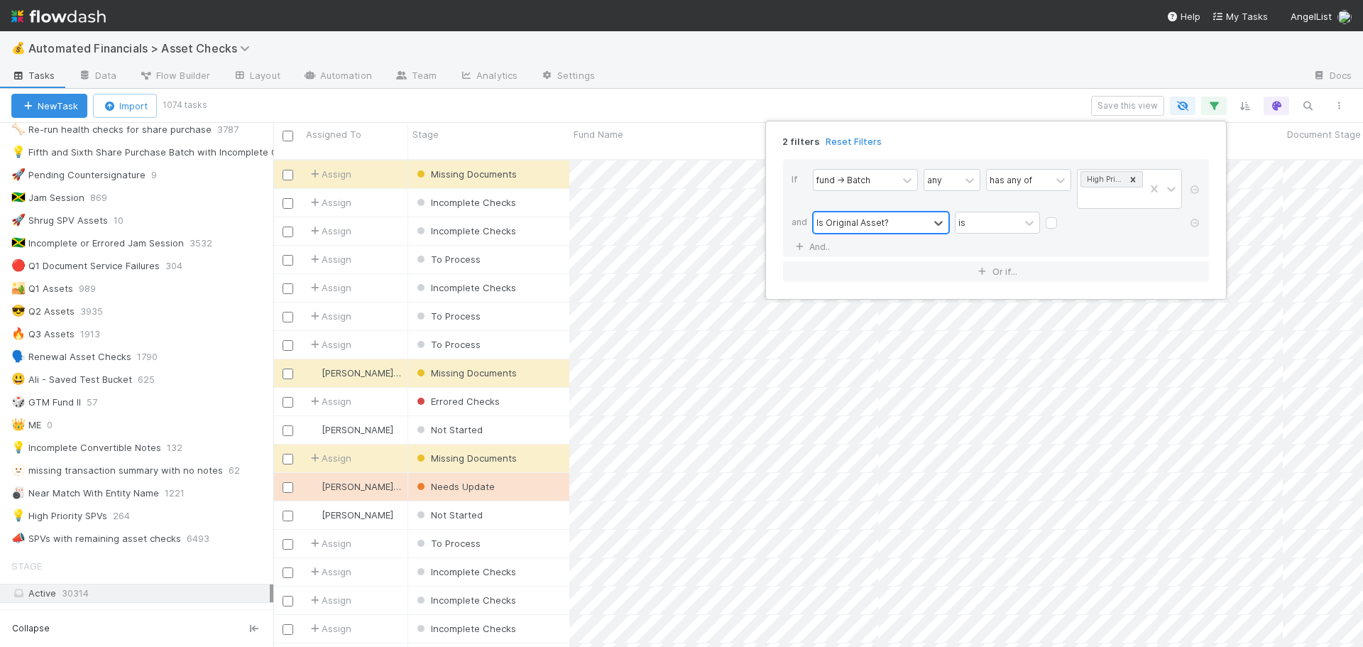
scroll to position [489, 1079]
click at [1063, 216] on label at bounding box center [1063, 216] width 0 height 0
click at [1053, 225] on input "checkbox" at bounding box center [1051, 226] width 11 height 21
checkbox input "true"
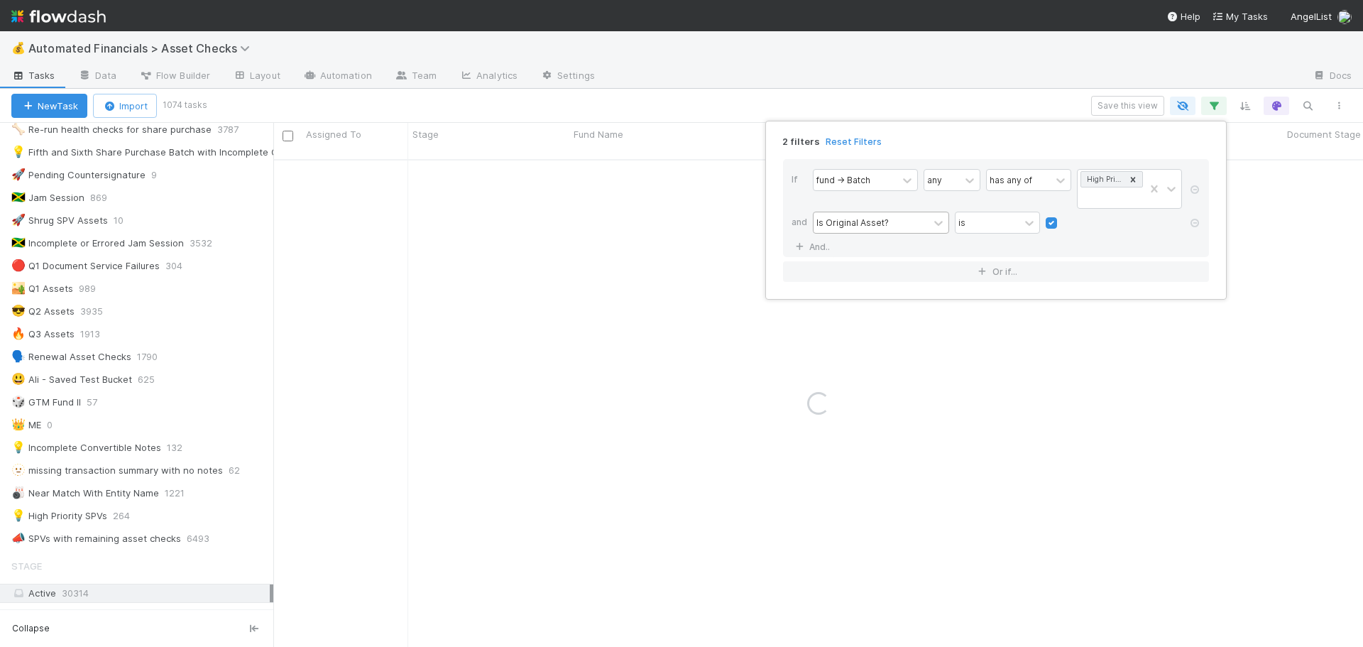
click at [1142, 239] on div "If fund -> Batch any has any of High Priority SPVs and Is Original Asset? is An…" at bounding box center [996, 208] width 426 height 98
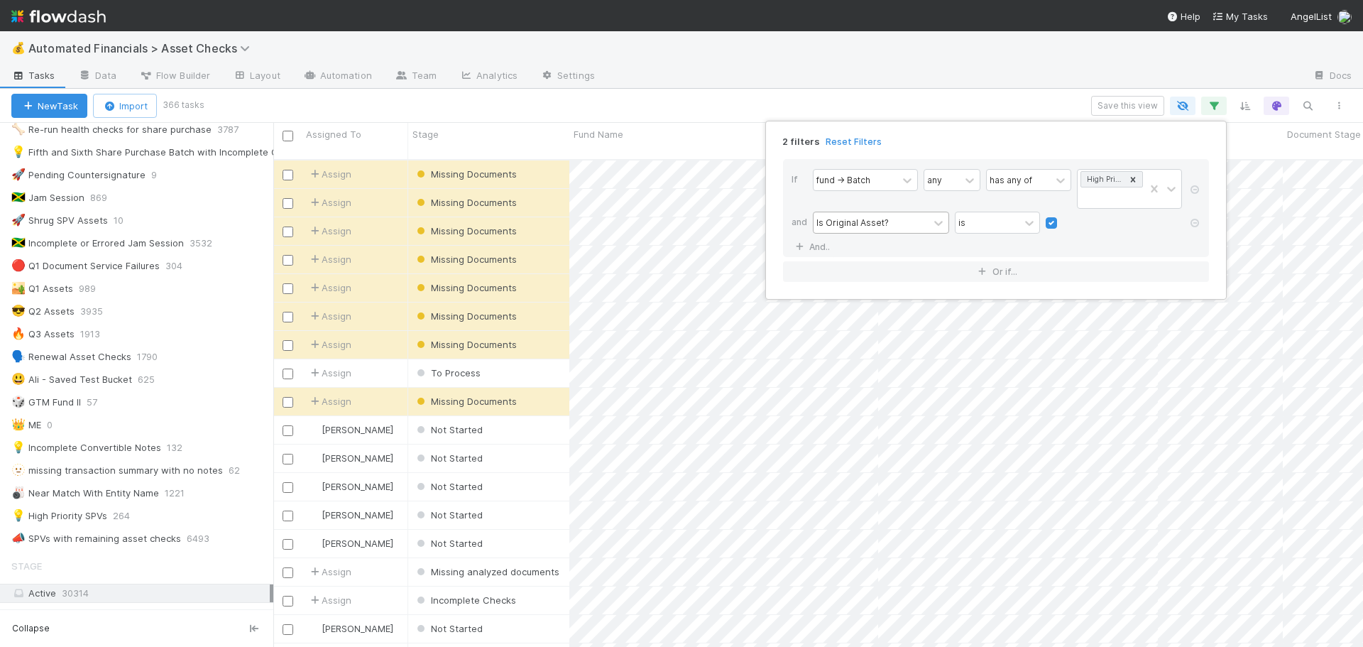
click at [1020, 99] on div "2 filters Reset Filters If fund -> Batch any has any of High Priority SPVs and …" at bounding box center [681, 323] width 1363 height 647
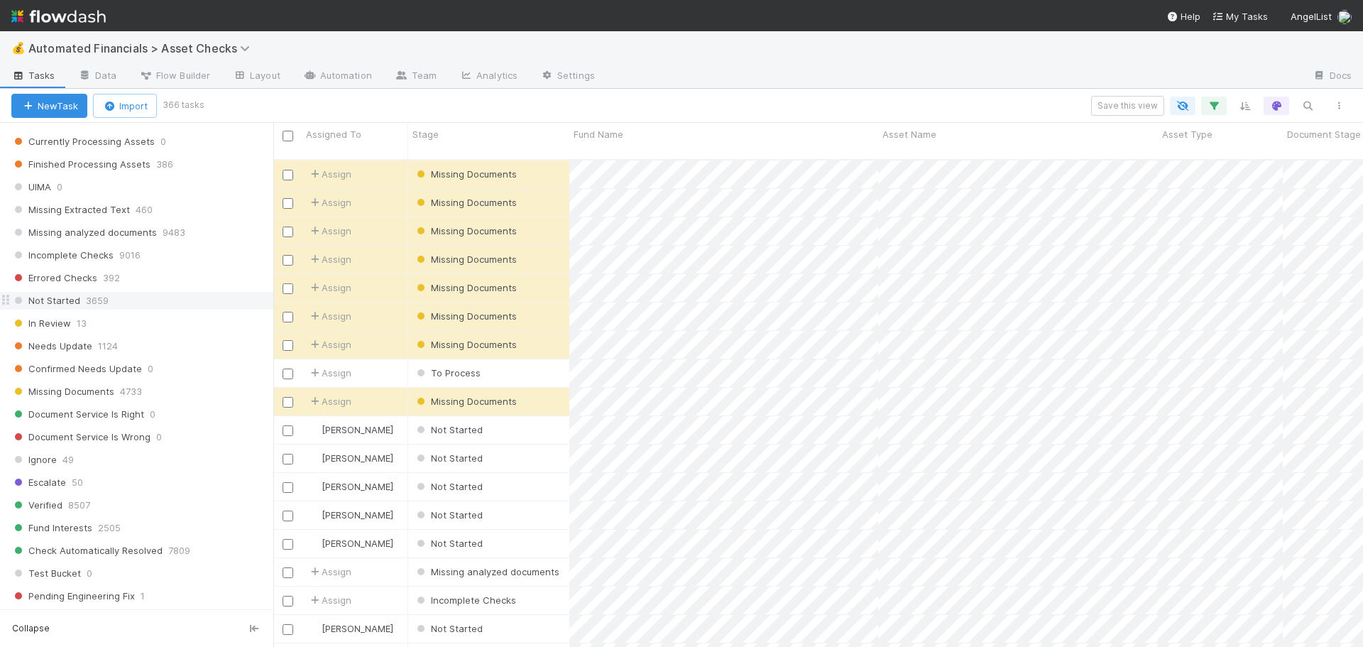
scroll to position [856, 0]
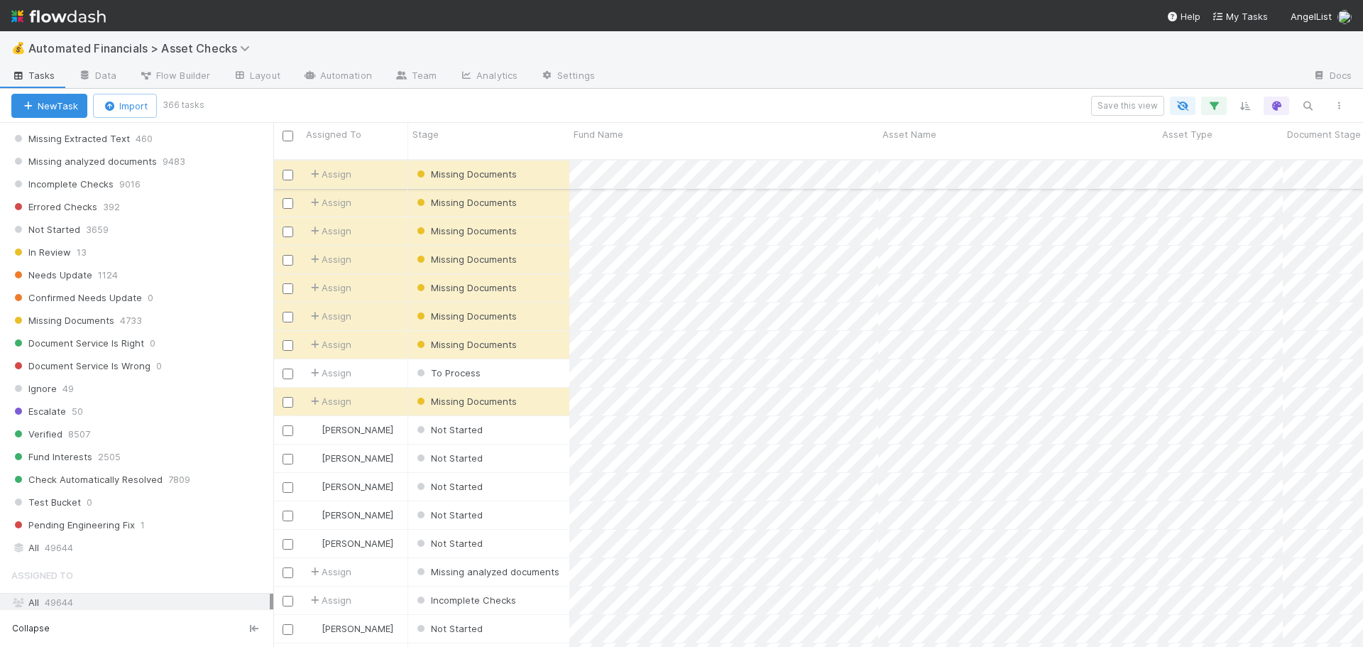
click at [542, 165] on div "Missing Documents" at bounding box center [488, 174] width 161 height 28
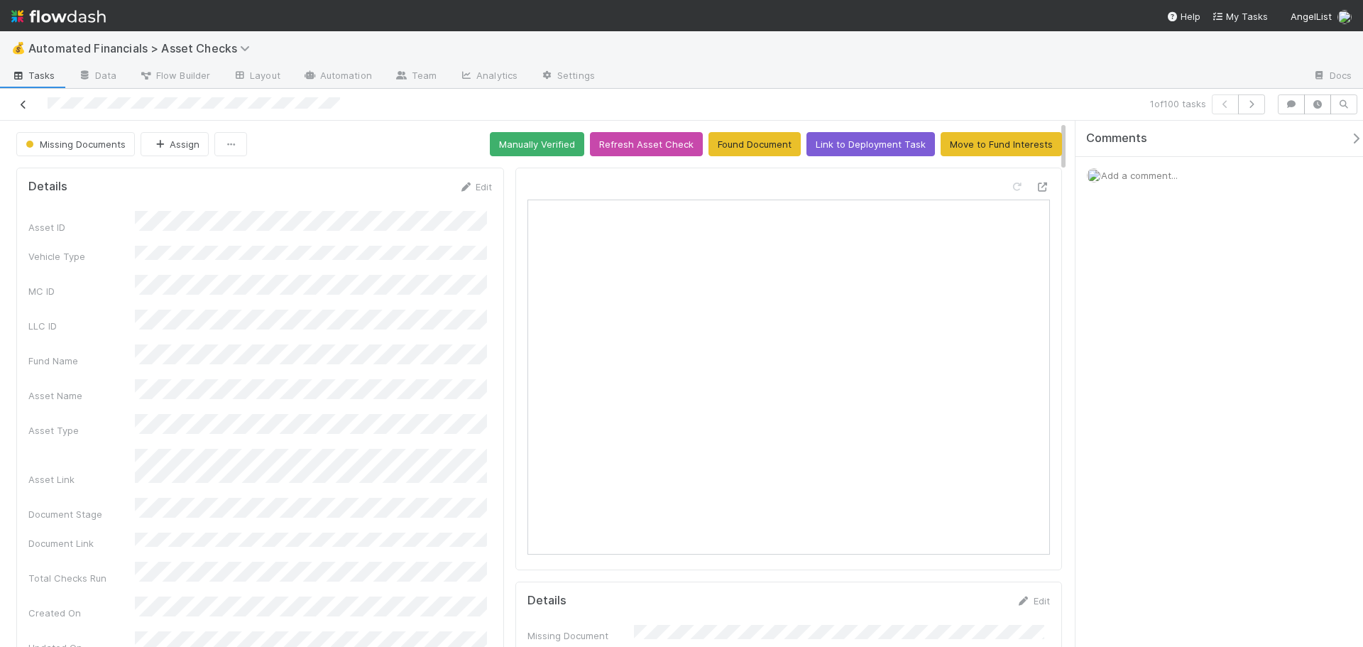
click at [20, 104] on icon at bounding box center [23, 104] width 14 height 9
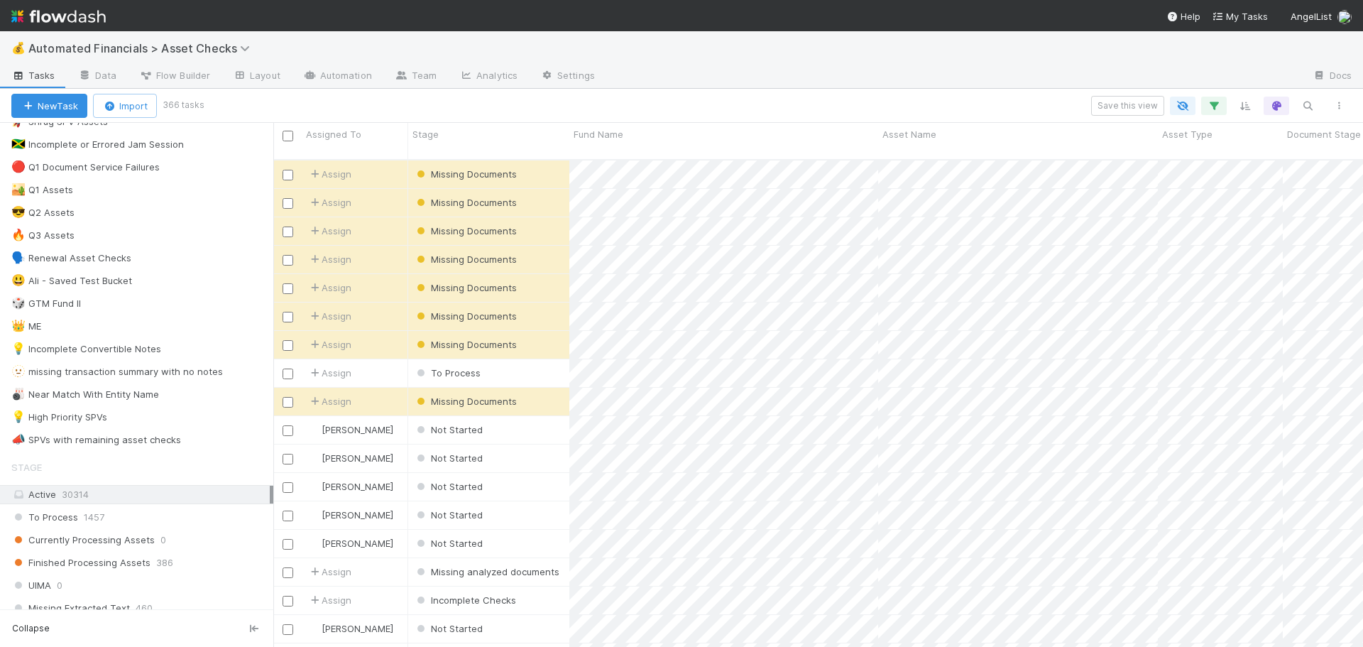
scroll to position [426, 0]
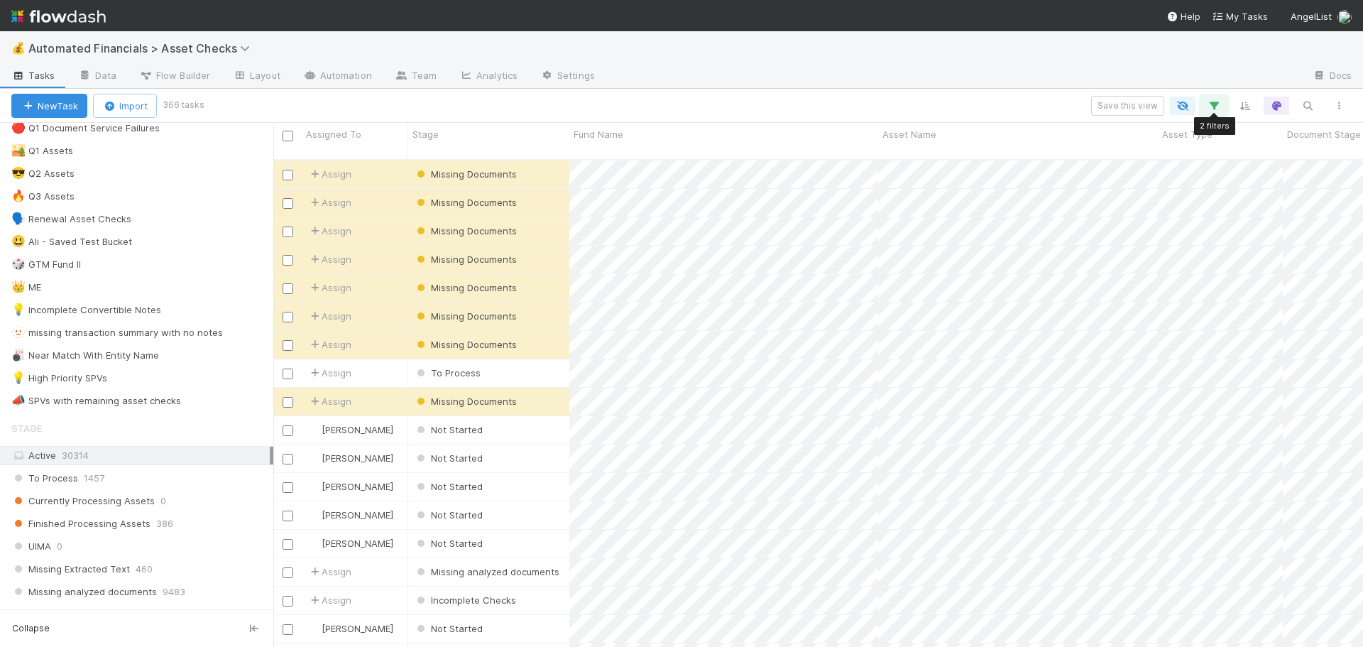
click at [1212, 103] on icon "button" at bounding box center [1214, 105] width 14 height 13
click at [1214, 104] on div "2 filters Reset Filters If fund -> Batch any has any of High Priority SPVs and …" at bounding box center [681, 323] width 1363 height 647
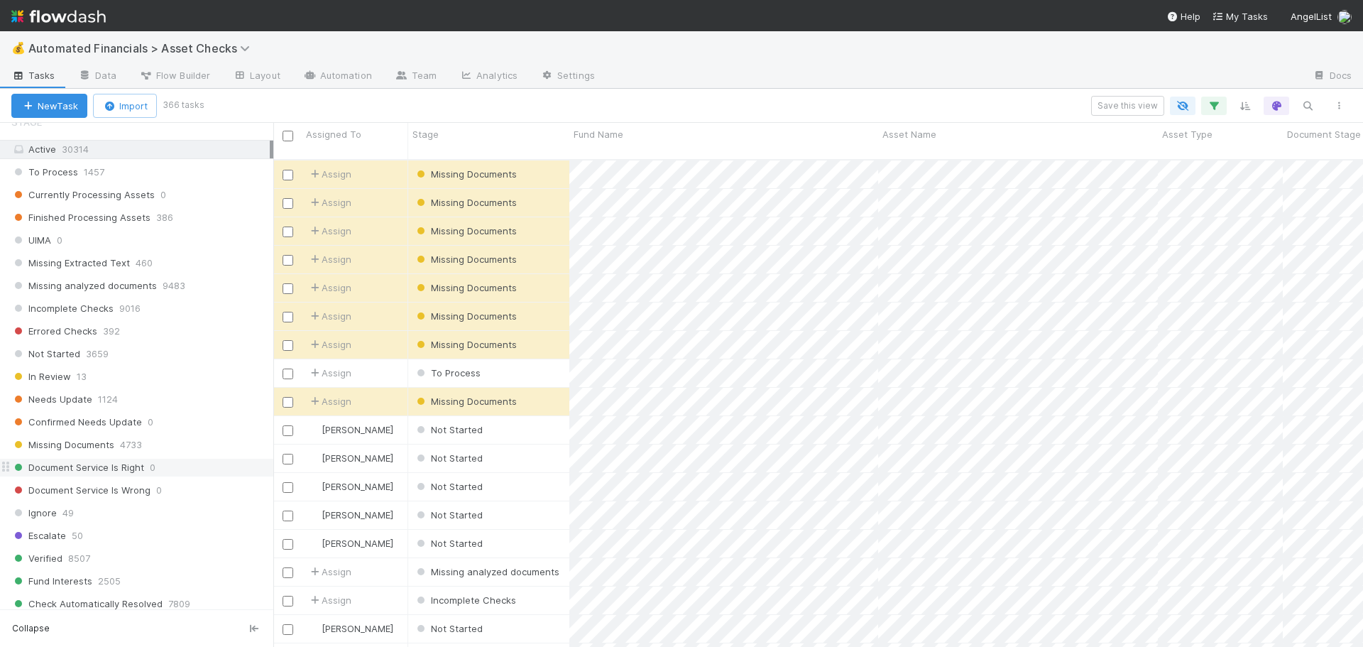
scroll to position [710, 0]
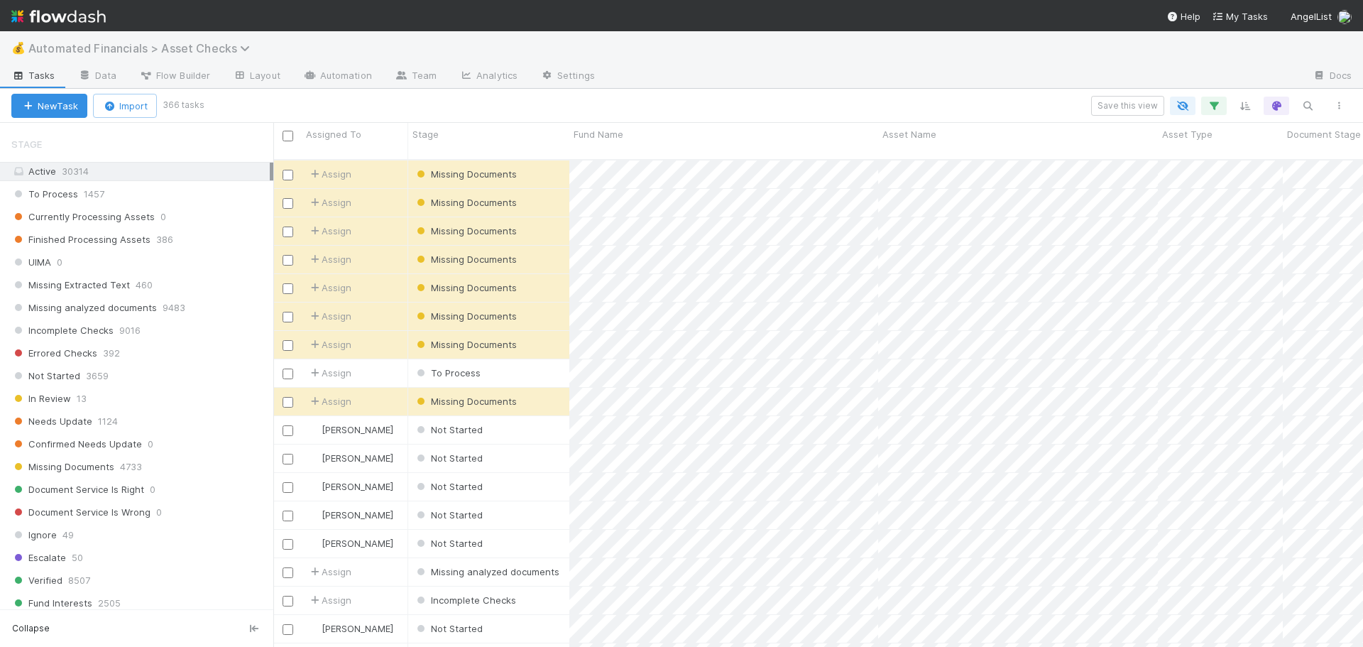
click at [170, 43] on span "Automated Financials > Asset Checks" at bounding box center [142, 48] width 229 height 14
click at [170, 43] on div "Search workflows" at bounding box center [681, 323] width 1363 height 647
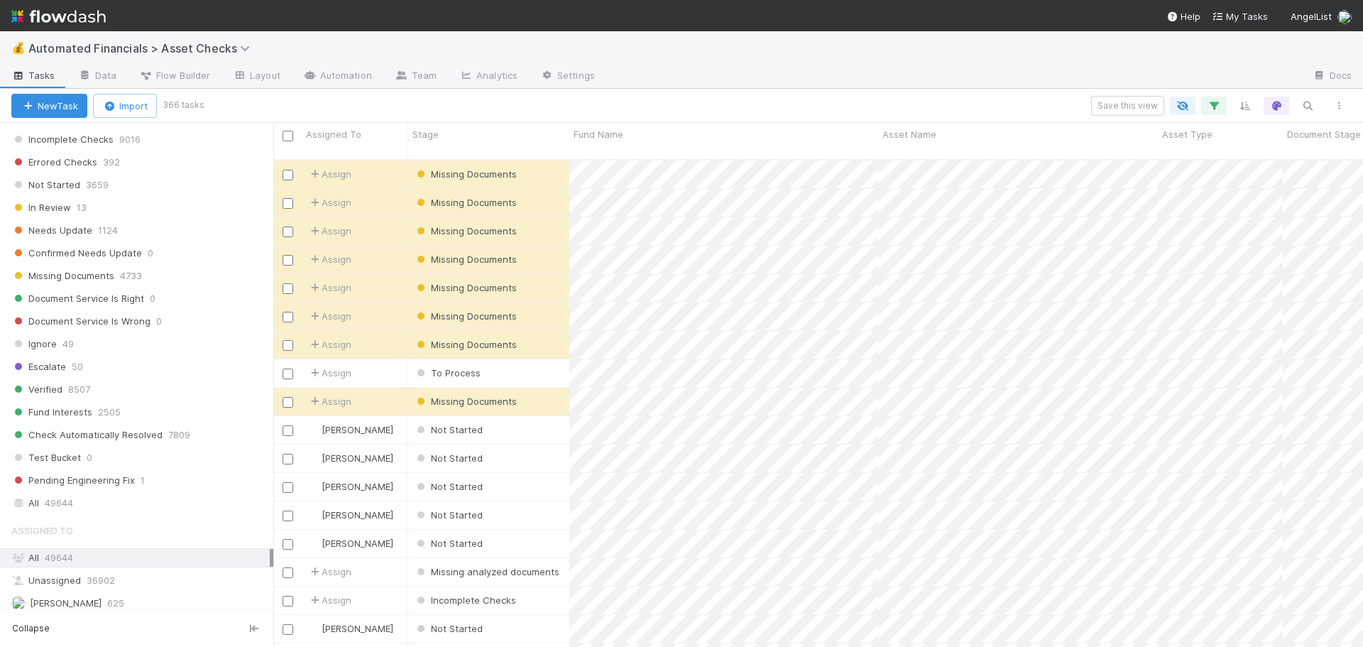
scroll to position [994, 0]
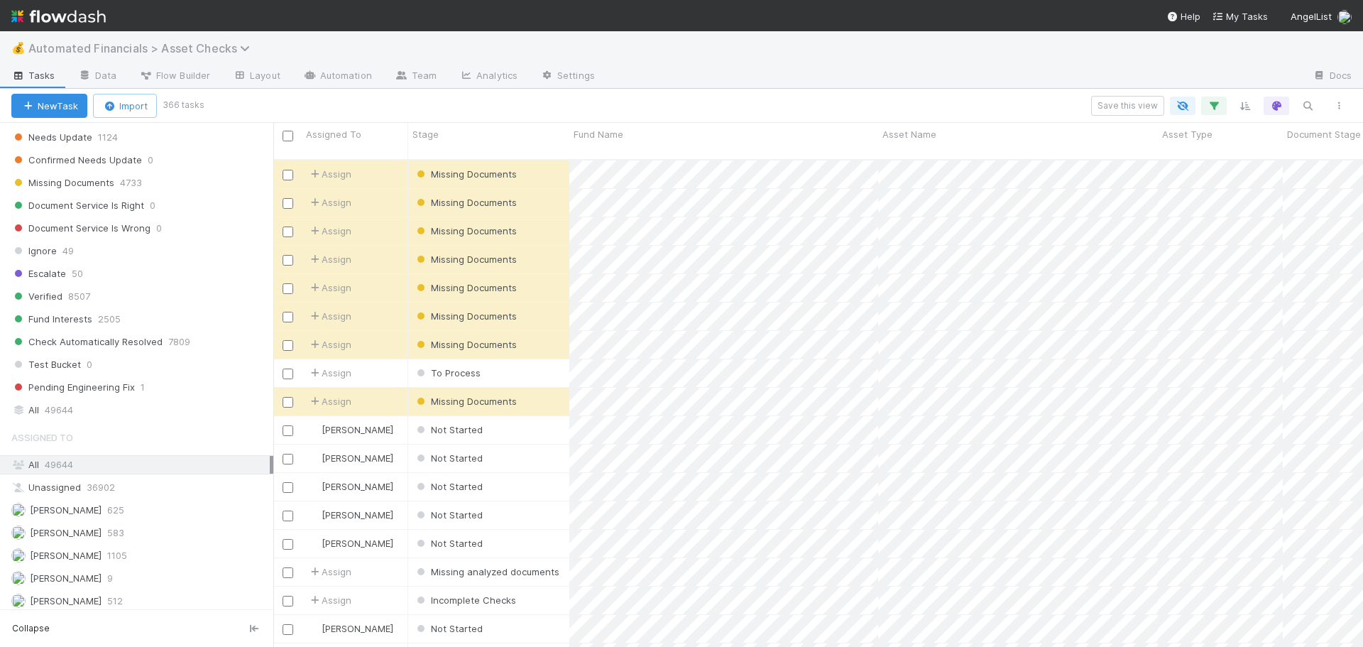
click at [161, 47] on span "Automated Financials > Asset Checks" at bounding box center [142, 48] width 229 height 14
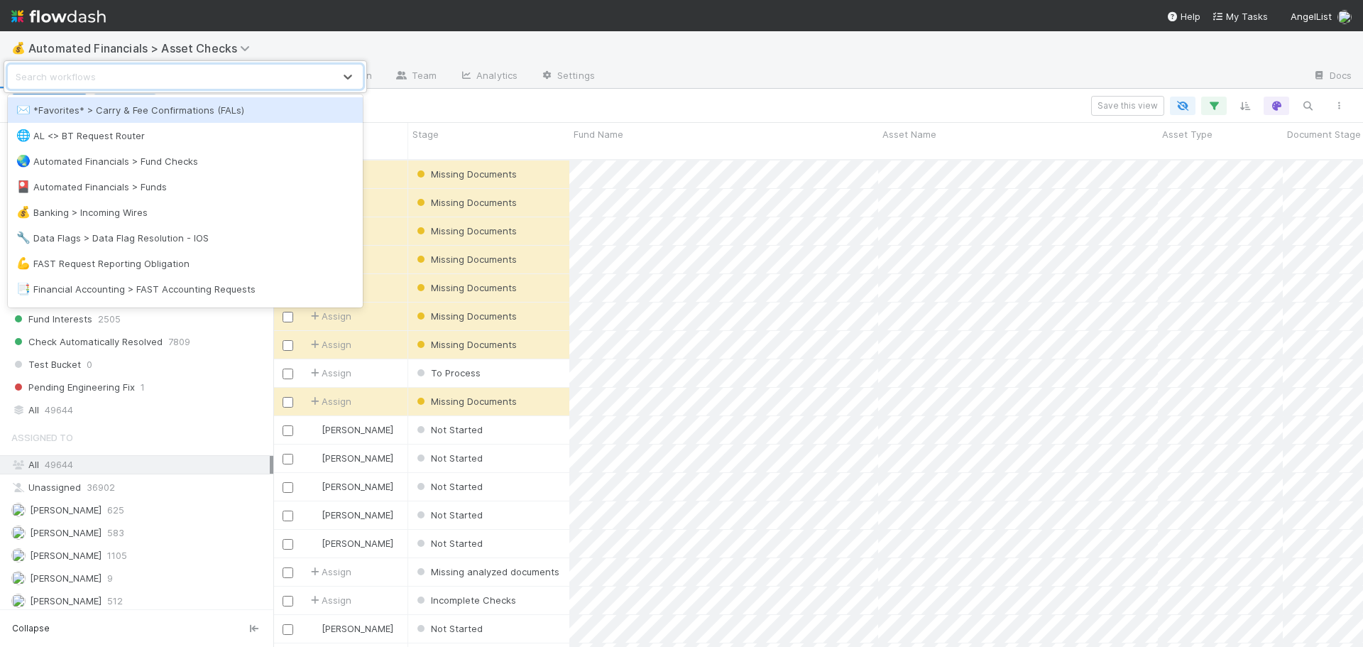
click at [151, 78] on div "Search workflows" at bounding box center [171, 76] width 325 height 23
click at [150, 82] on div "Search workflows" at bounding box center [171, 76] width 325 height 23
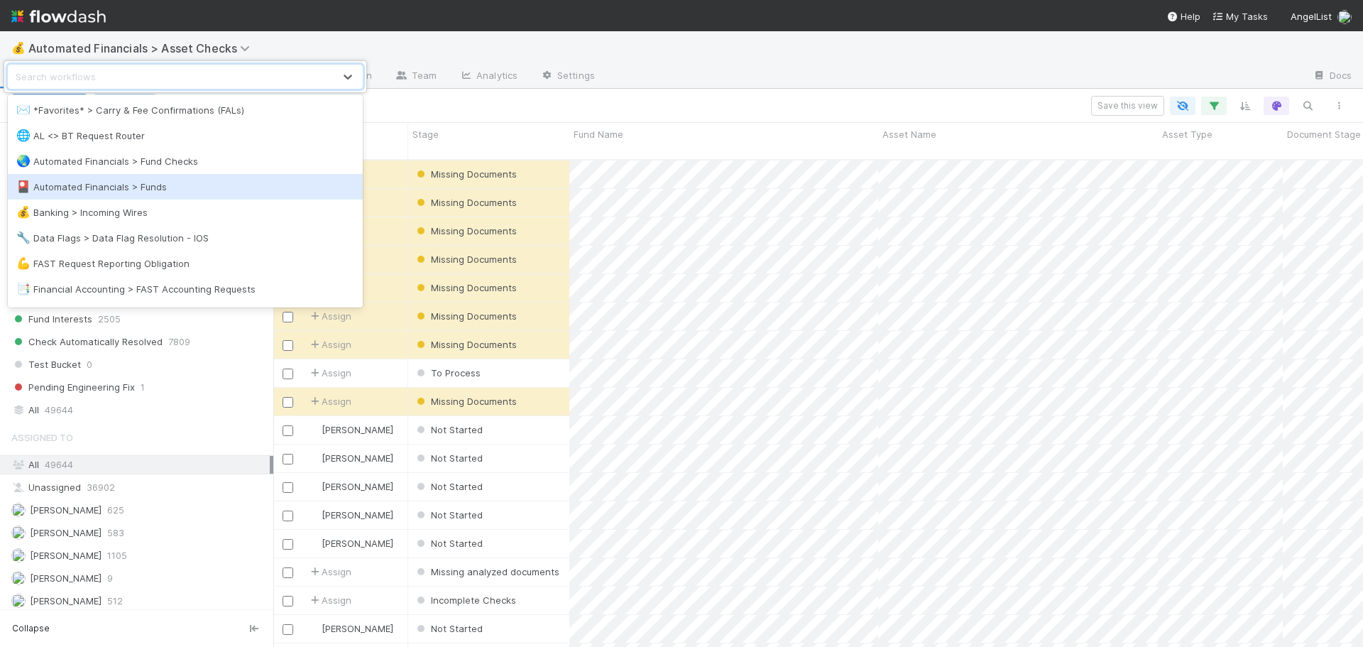
click at [124, 190] on div "🎴 Automated Financials > Funds" at bounding box center [185, 187] width 338 height 14
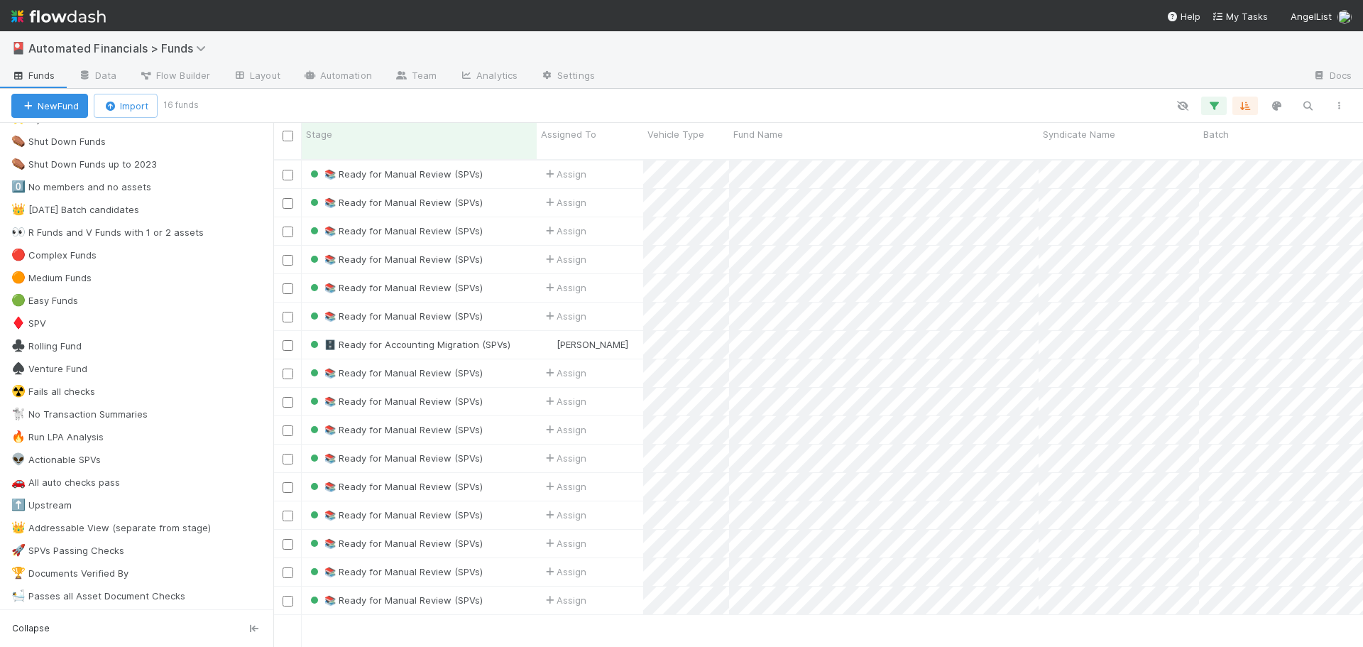
scroll to position [142, 0]
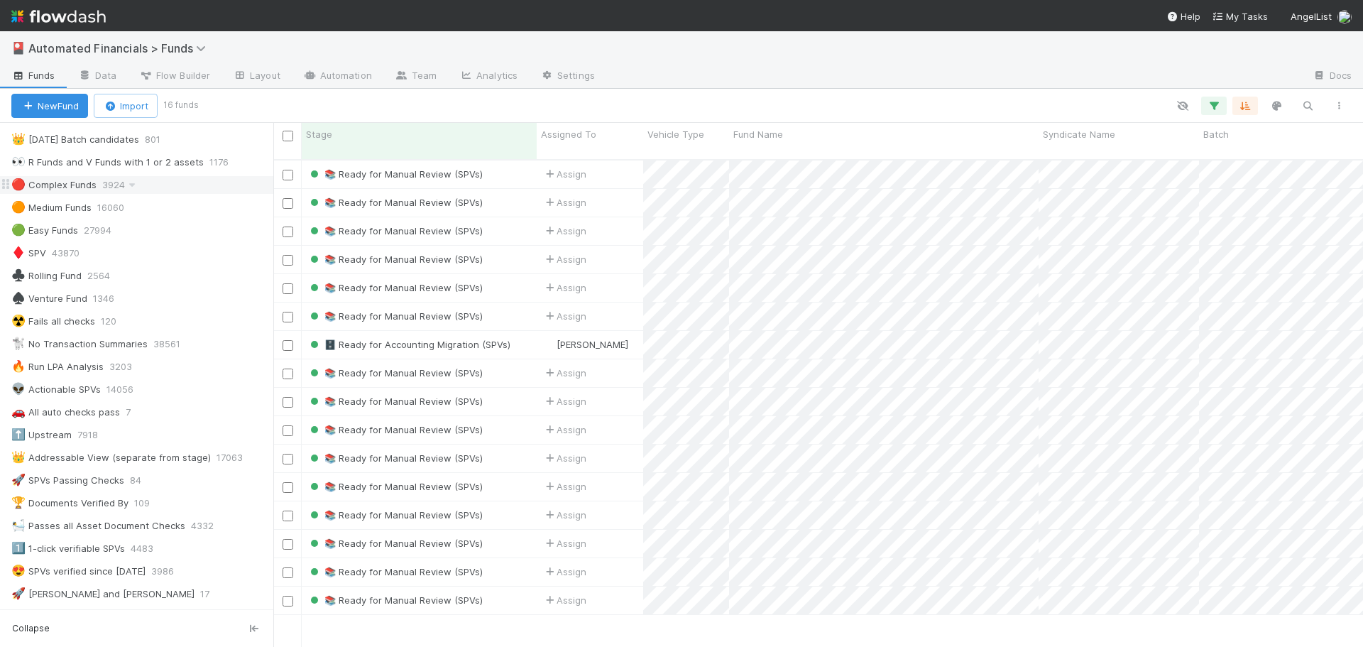
scroll to position [213, 0]
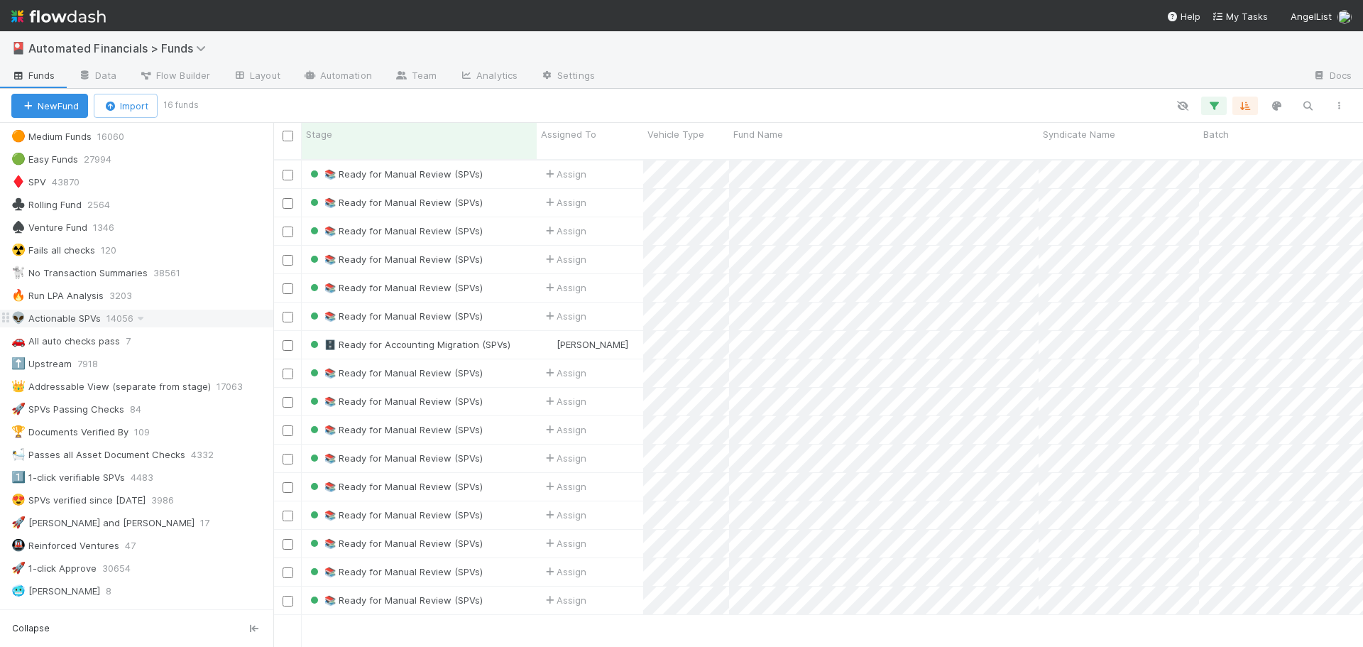
click at [82, 322] on div "👽 Actionable SPVs" at bounding box center [55, 319] width 89 height 18
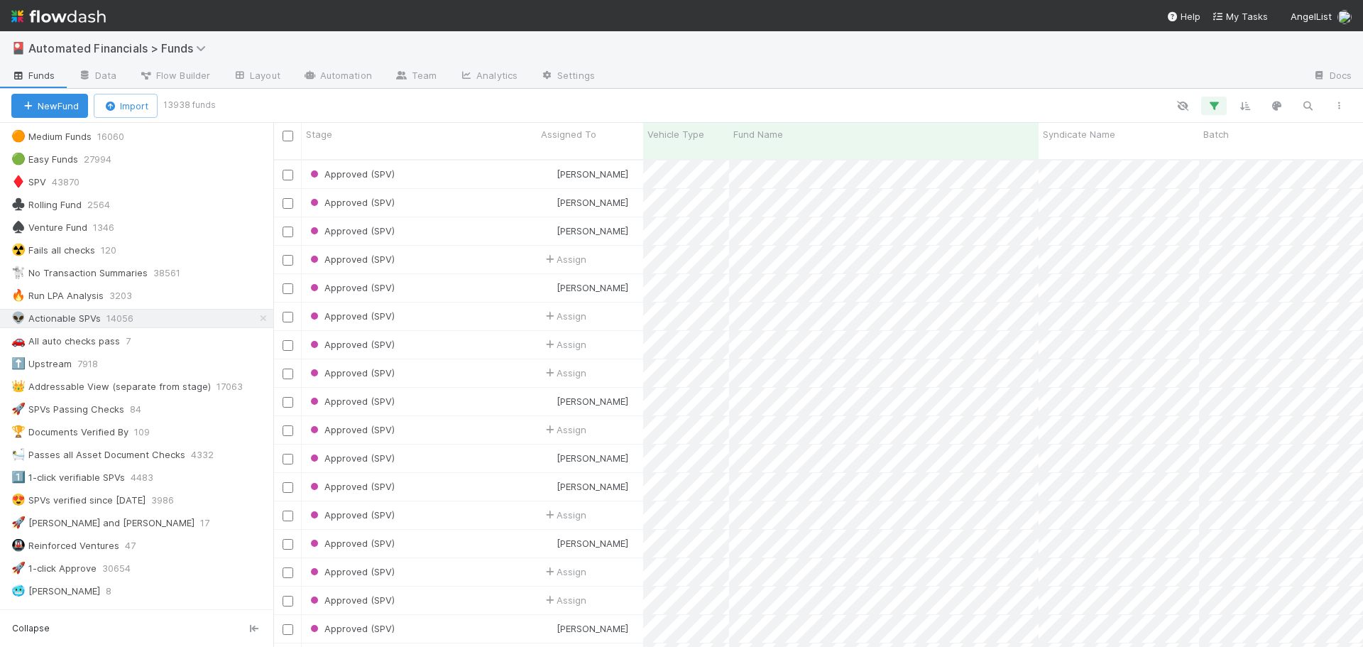
scroll to position [489, 1079]
click at [1215, 106] on icon "button" at bounding box center [1214, 105] width 14 height 13
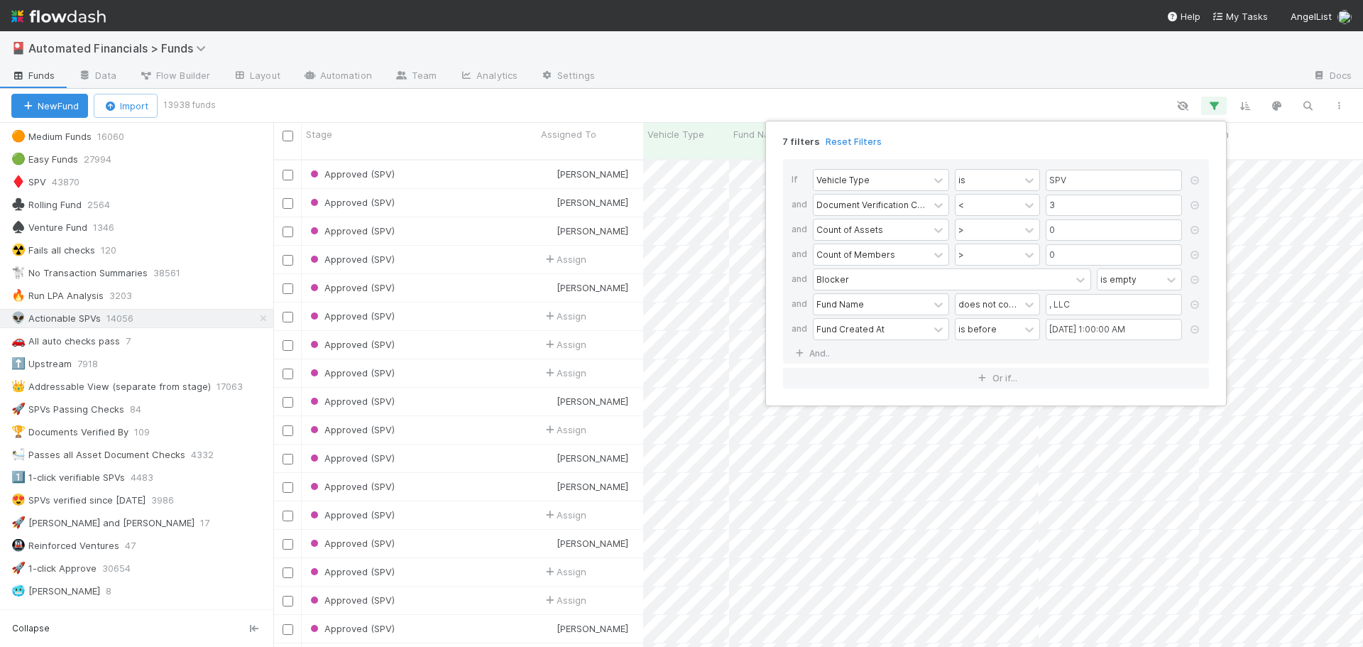
click at [1036, 95] on div "7 filters Reset Filters If Vehicle Type is SPV and Document Verification Comple…" at bounding box center [681, 323] width 1363 height 647
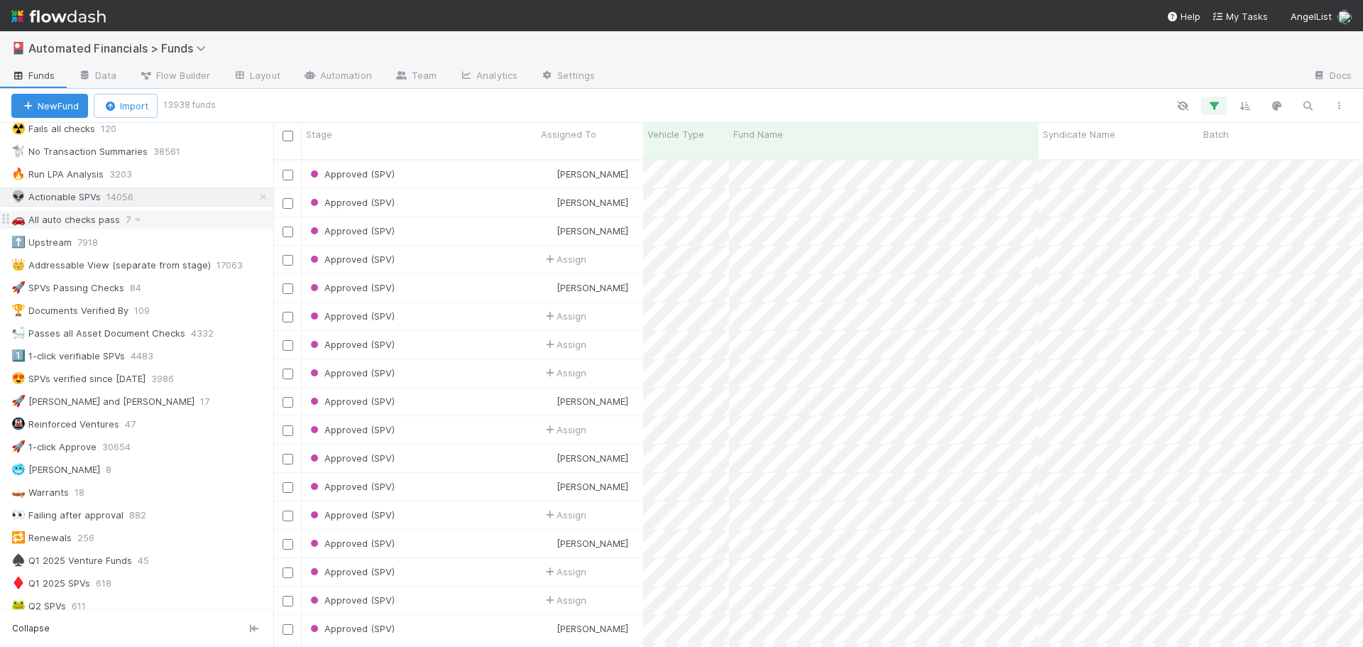
scroll to position [355, 0]
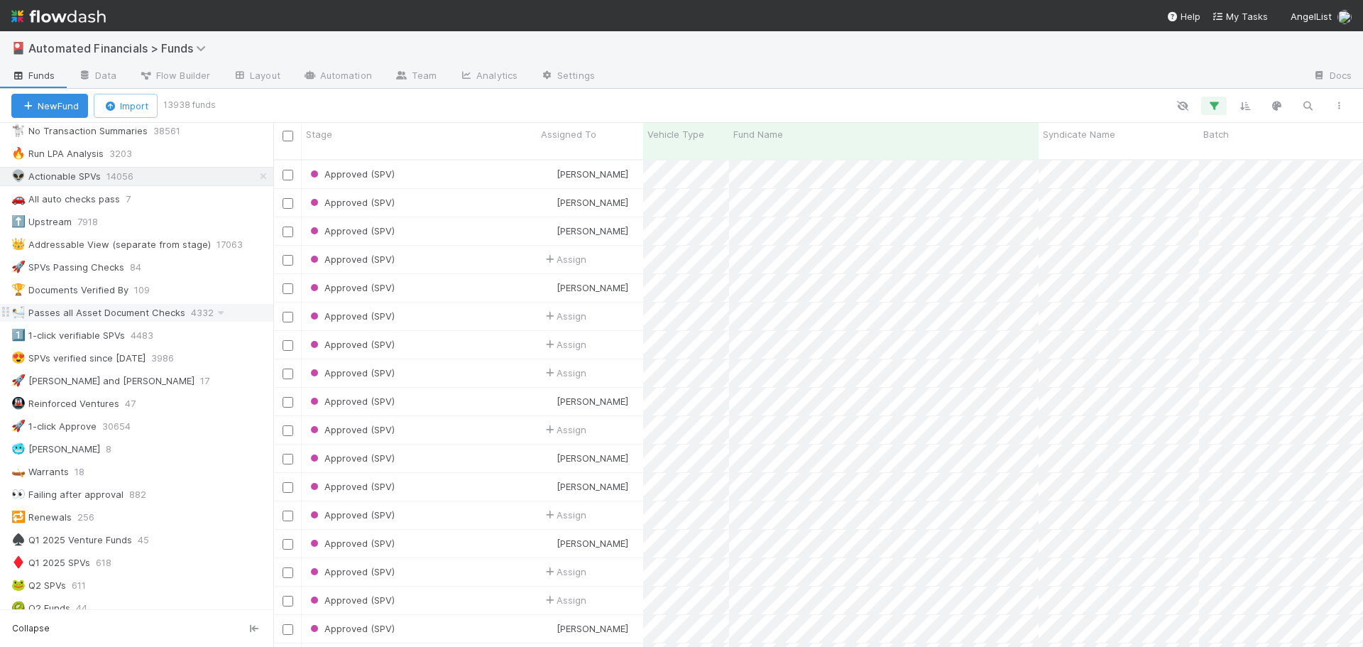
click at [84, 316] on div "🛀 Passes all Asset Document Checks" at bounding box center [98, 313] width 174 height 18
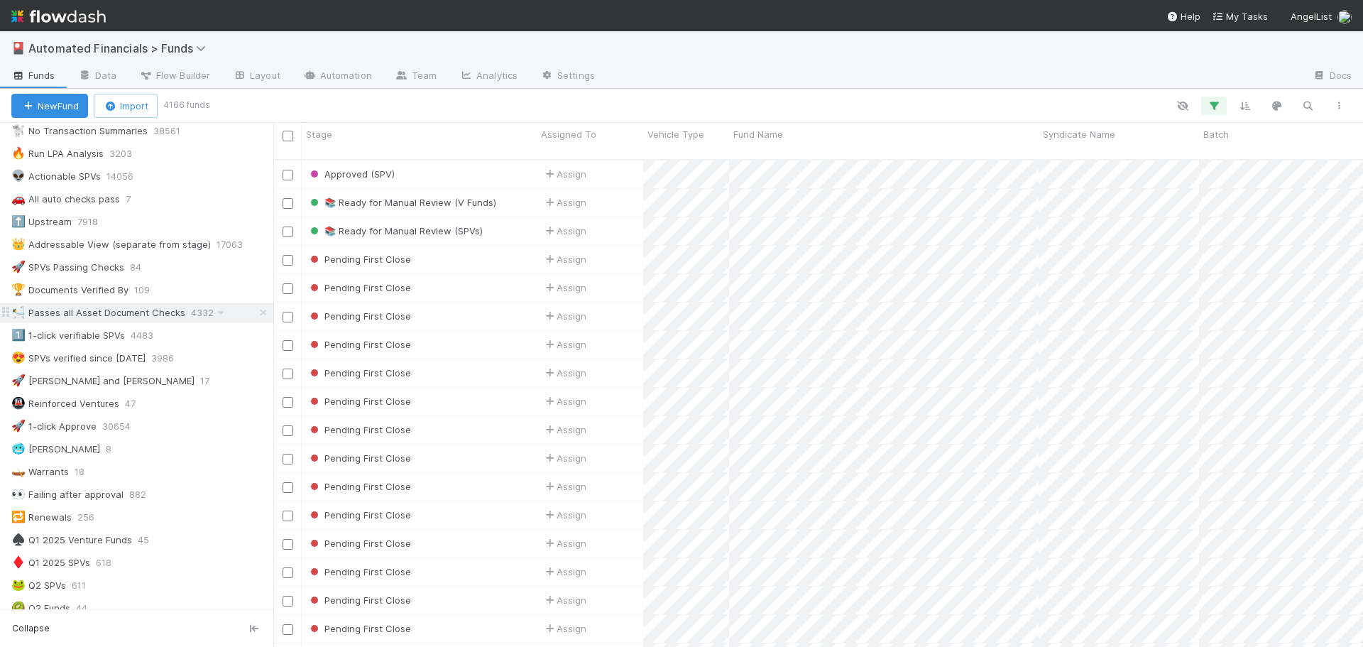
scroll to position [489, 1079]
click at [1219, 109] on icon "button" at bounding box center [1214, 105] width 14 height 13
click at [508, 109] on div "1 filter Reset Filters If Document Asset Flag Tasks Count = 0 And.. Or if..." at bounding box center [681, 323] width 1363 height 647
click at [506, 219] on div "📚 Ready for Manual Review (SPVs)" at bounding box center [419, 231] width 235 height 28
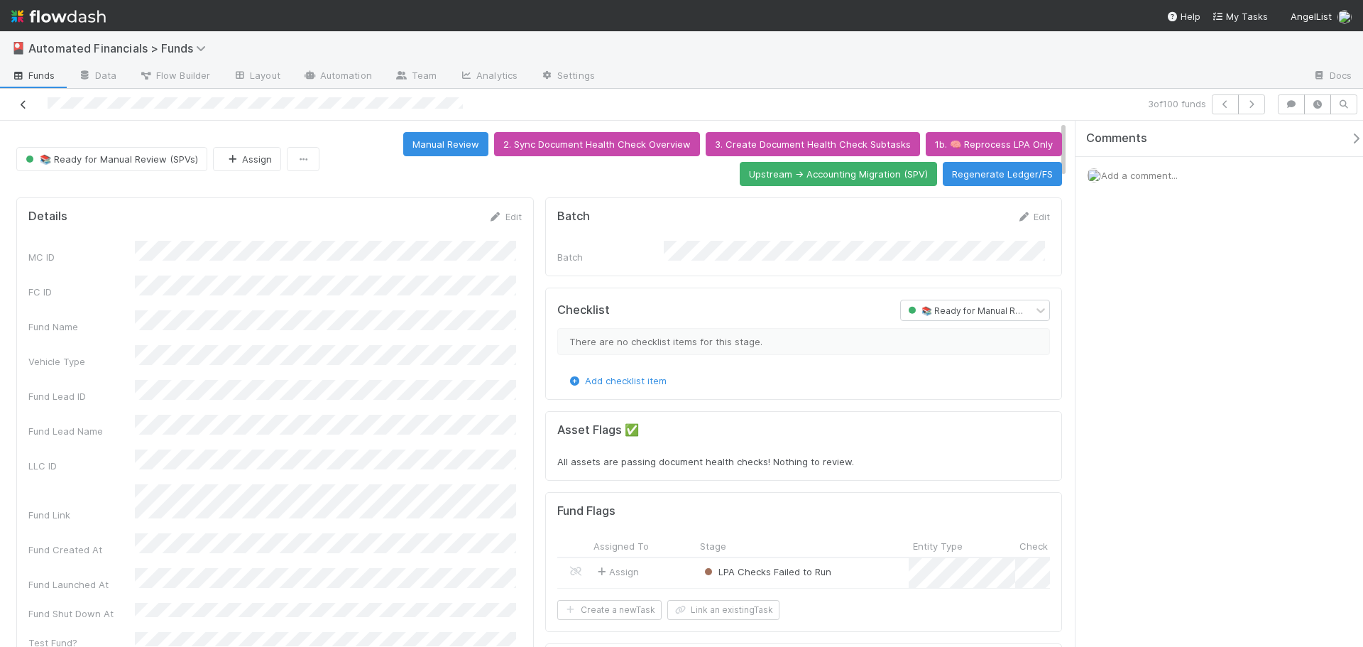
click at [25, 106] on icon at bounding box center [23, 104] width 14 height 9
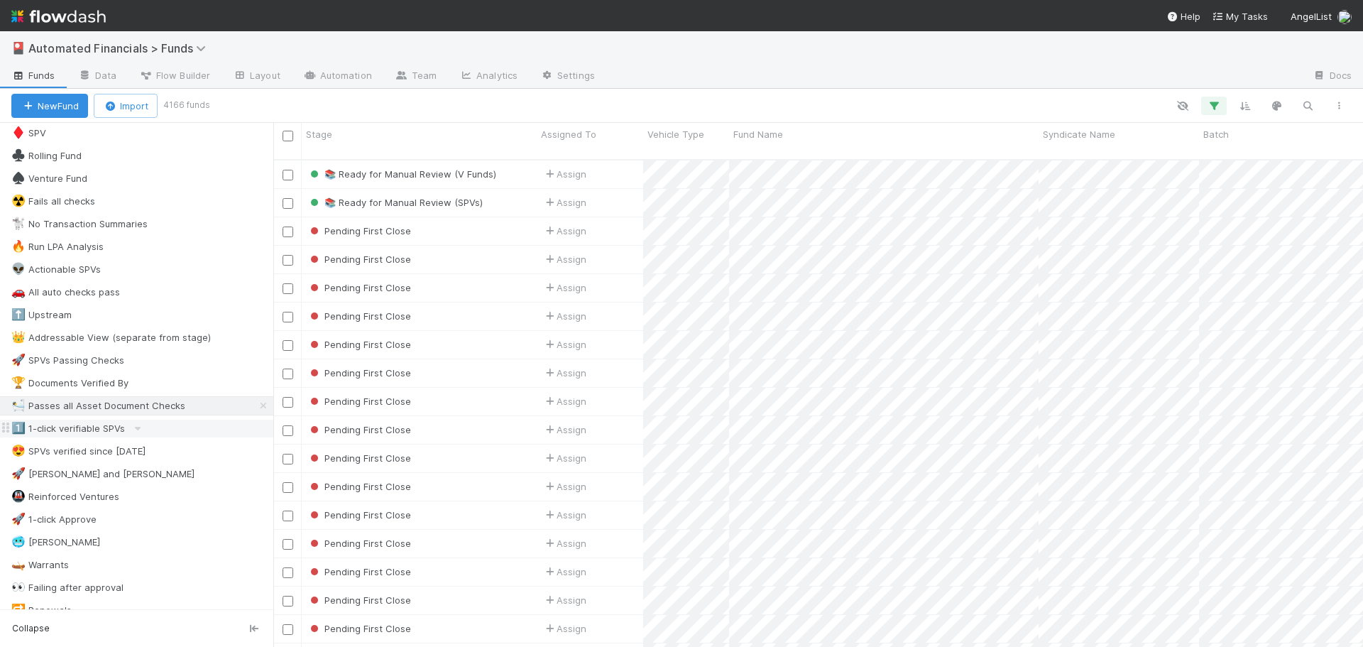
scroll to position [284, 0]
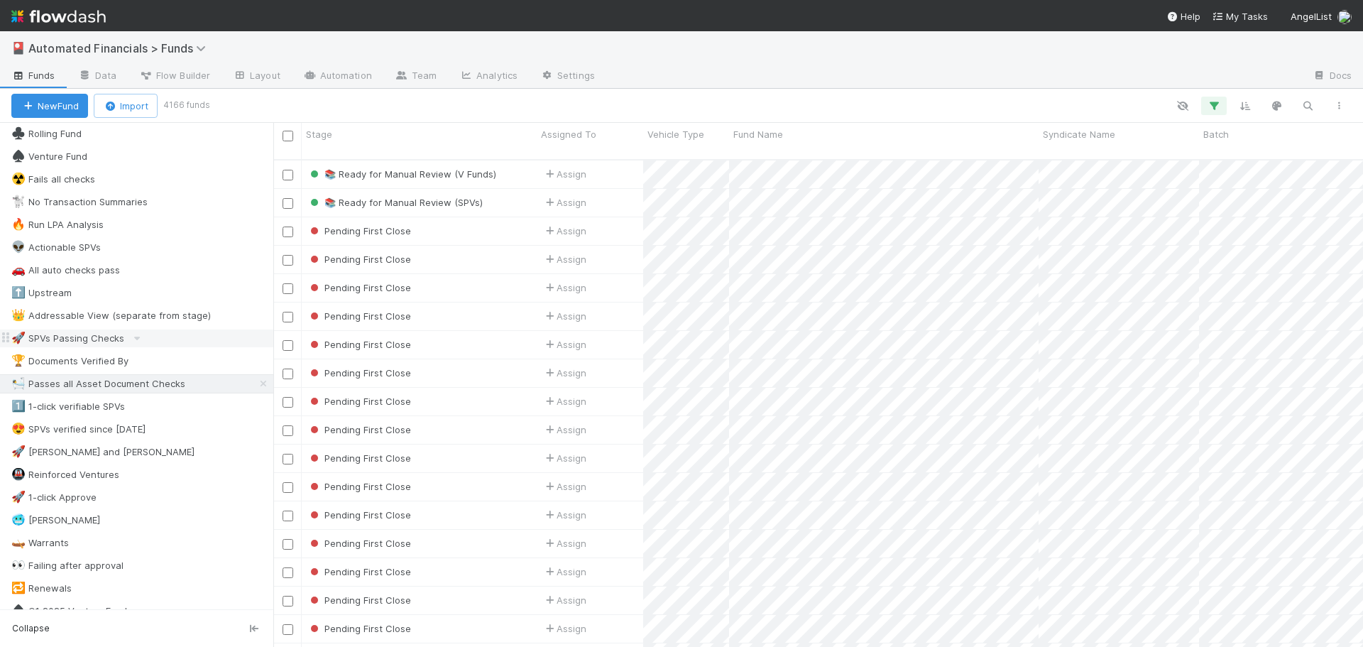
click at [54, 339] on div "🚀 SPVs Passing Checks" at bounding box center [67, 338] width 113 height 18
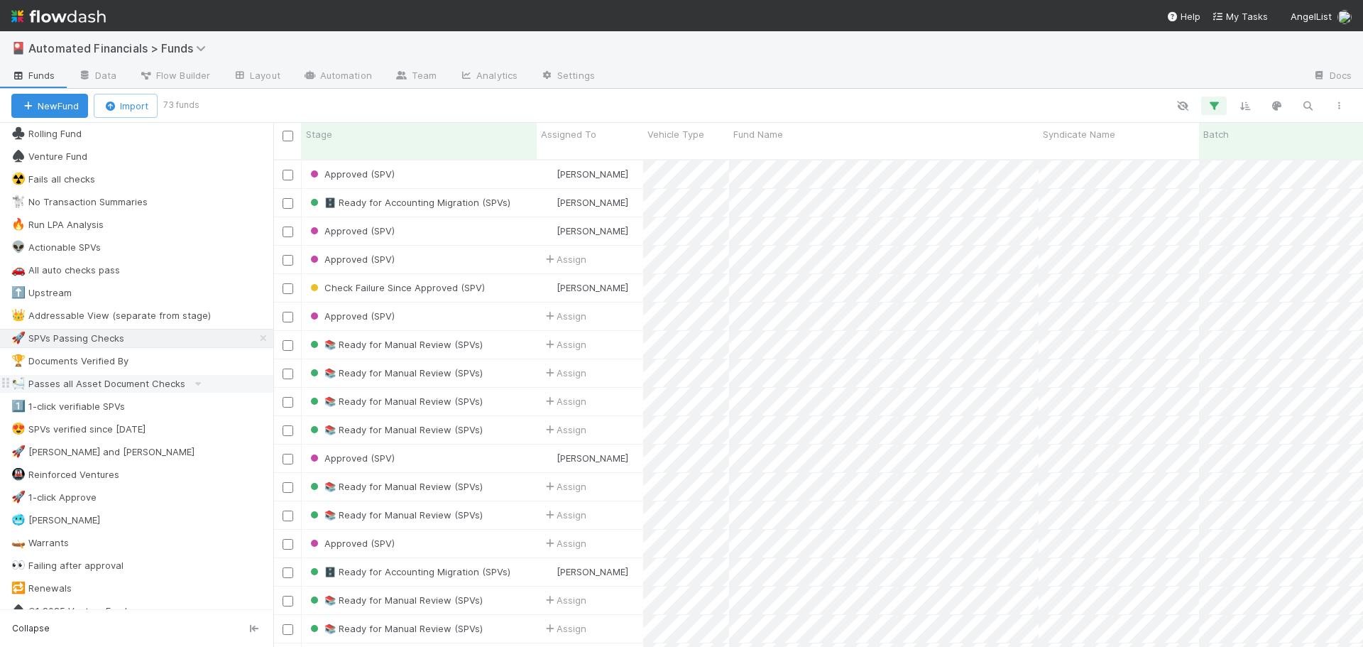
scroll to position [489, 1079]
click at [1220, 109] on icon "button" at bounding box center [1214, 105] width 14 height 13
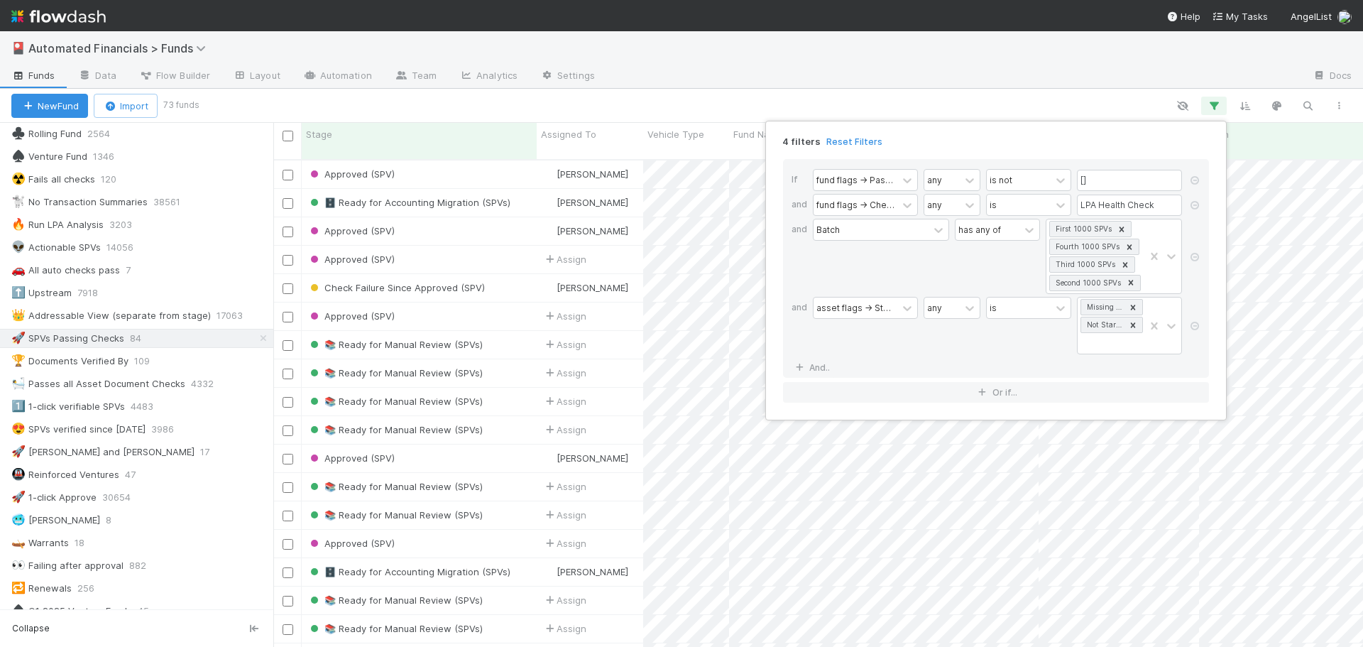
click at [912, 106] on div "4 filters Reset Filters If fund flags -> Passing Checks any is not [] and fund …" at bounding box center [681, 323] width 1363 height 647
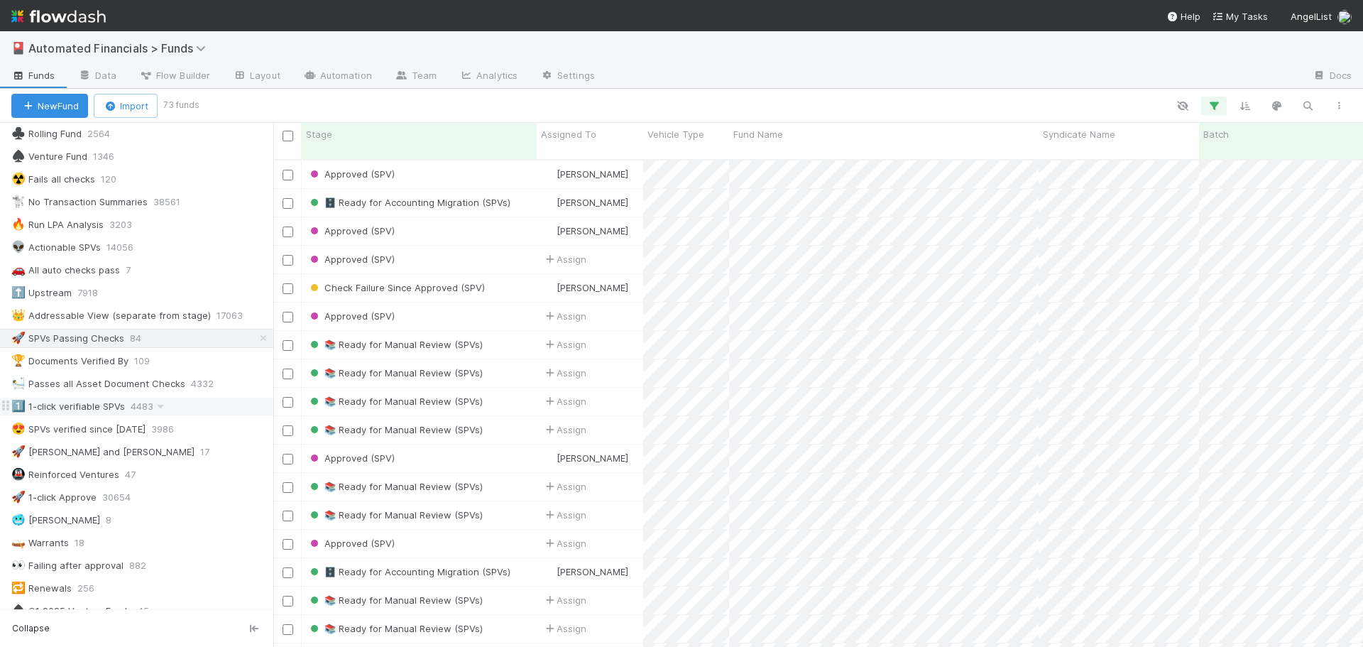
click at [74, 411] on div "1️⃣ 1-click verifiable SPVs" at bounding box center [68, 407] width 114 height 18
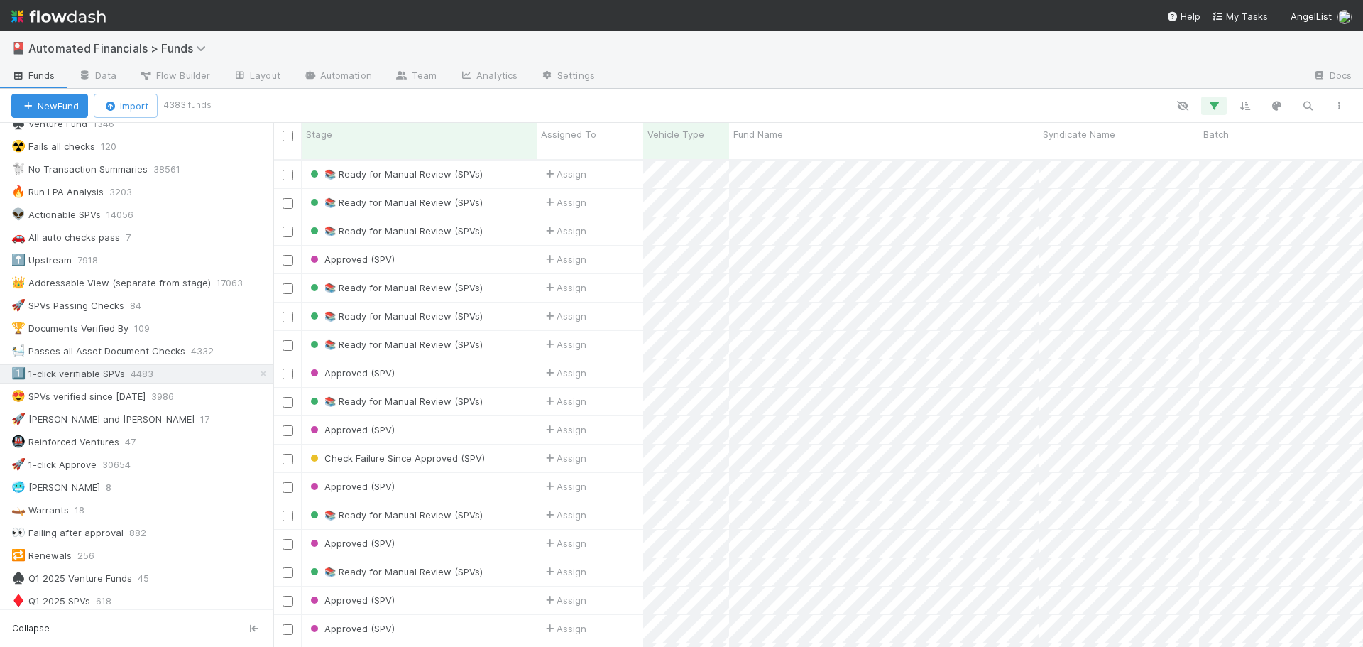
scroll to position [284, 0]
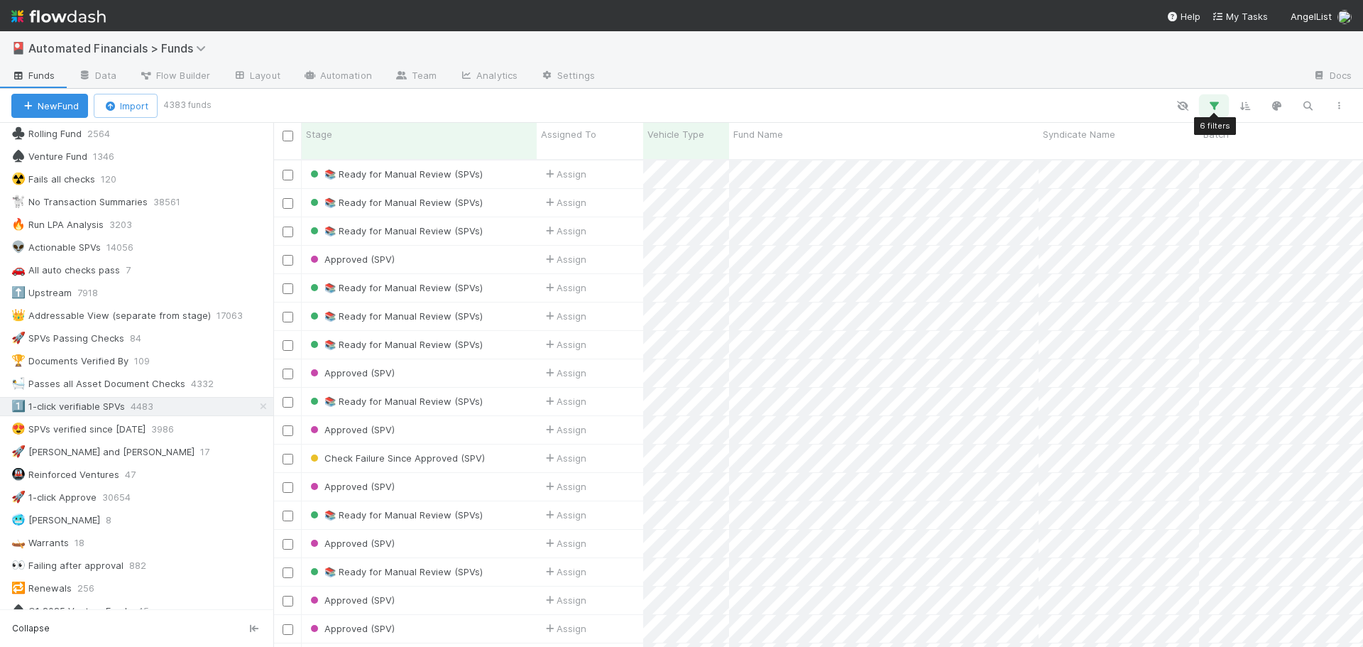
click at [1226, 107] on button "button" at bounding box center [1214, 106] width 26 height 18
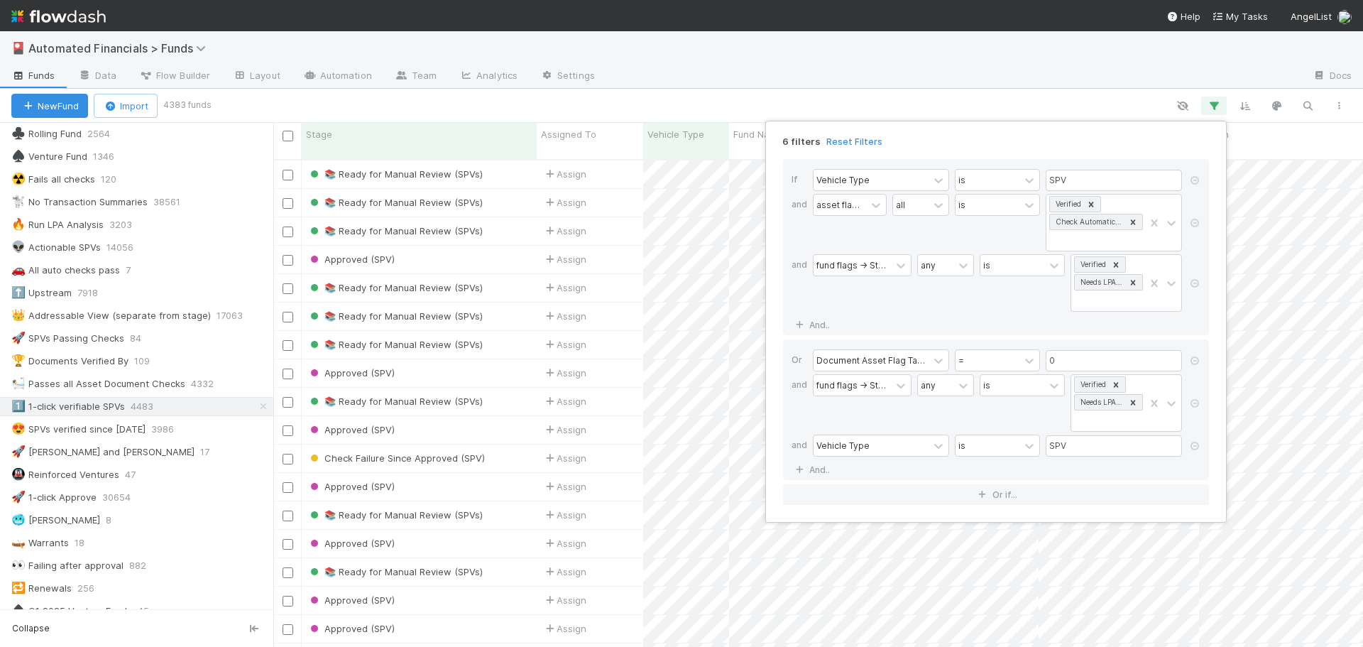
click at [743, 92] on div "6 filters Reset Filters If Vehicle Type is SPV and asset flags -> Stage all is …" at bounding box center [681, 323] width 1363 height 647
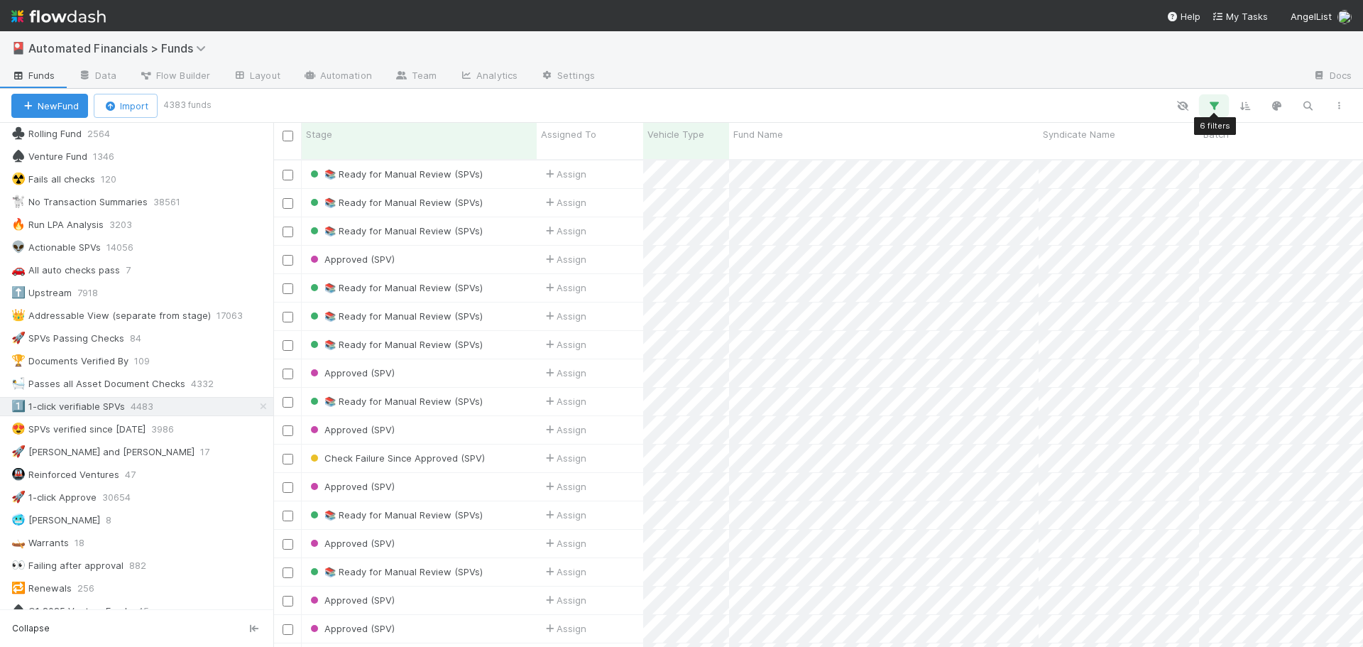
click at [1216, 108] on icon "button" at bounding box center [1214, 105] width 14 height 13
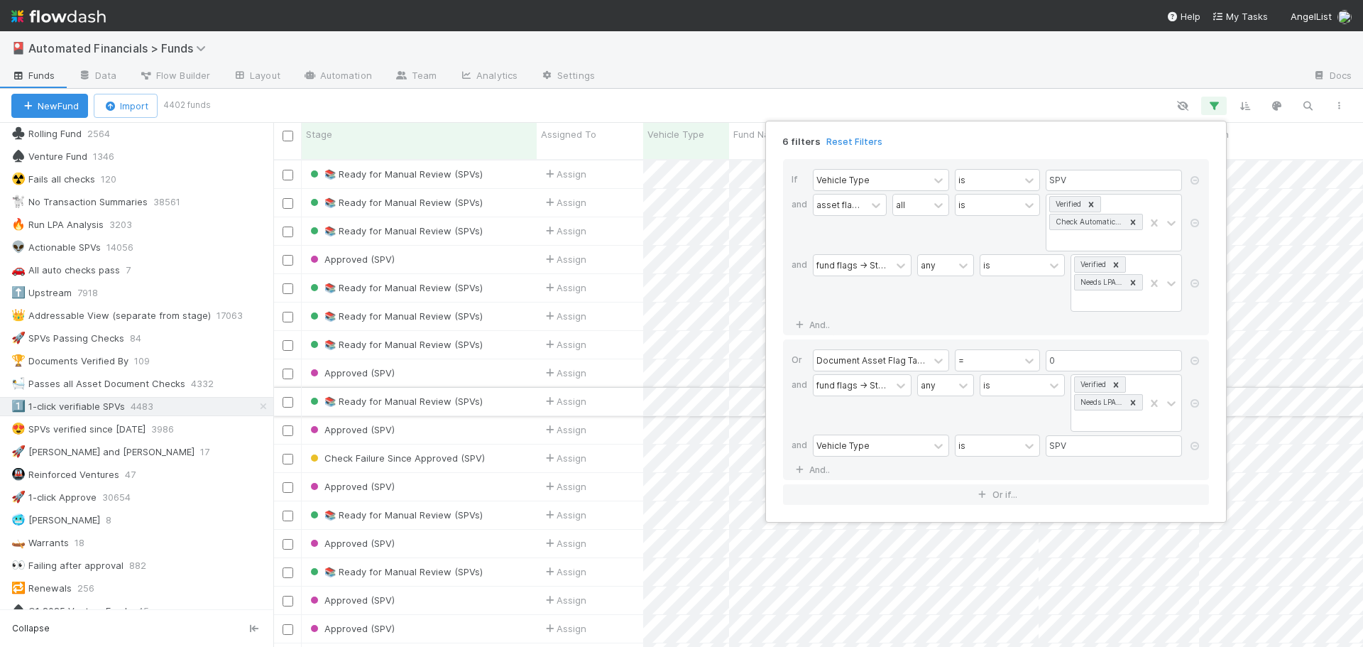
drag, startPoint x: 486, startPoint y: 388, endPoint x: 493, endPoint y: 386, distance: 7.9
click at [487, 388] on div "6 filters Reset Filters If Vehicle Type is SPV and asset flags -> Stage all is …" at bounding box center [681, 323] width 1363 height 647
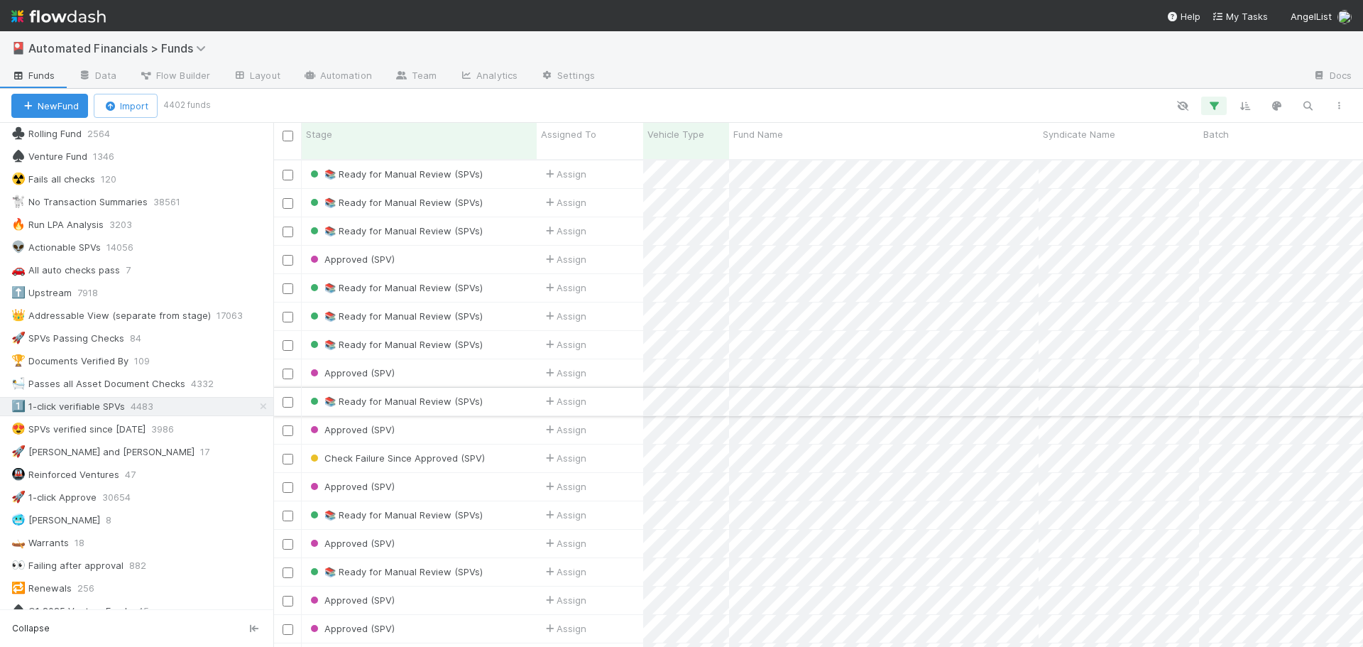
click at [508, 388] on div "📚 Ready for Manual Review (SPVs)" at bounding box center [419, 402] width 235 height 28
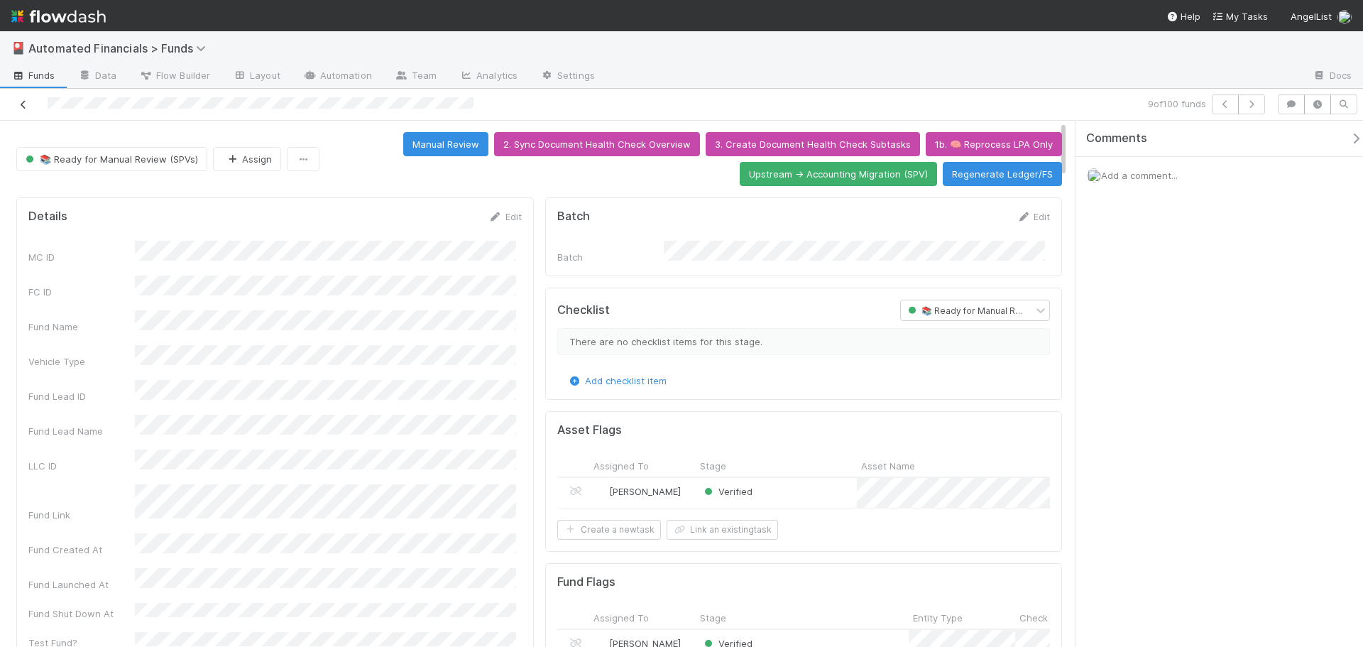
click at [17, 103] on icon at bounding box center [23, 104] width 14 height 9
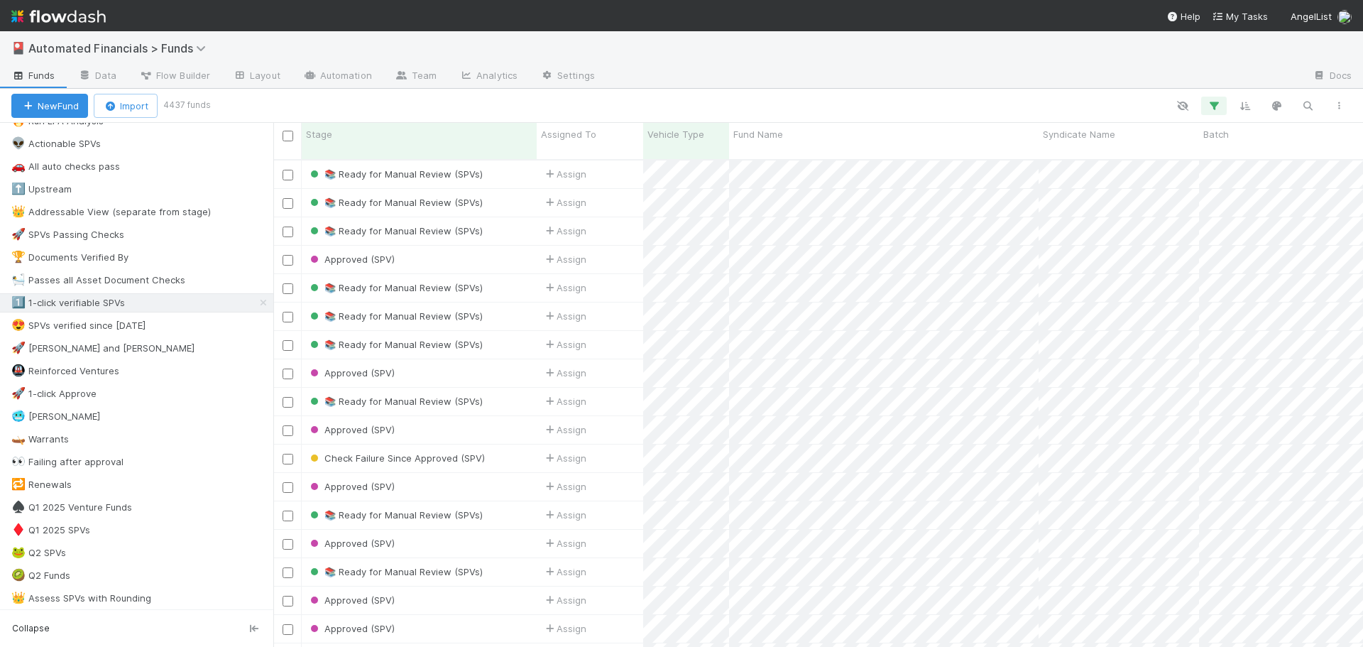
scroll to position [398, 0]
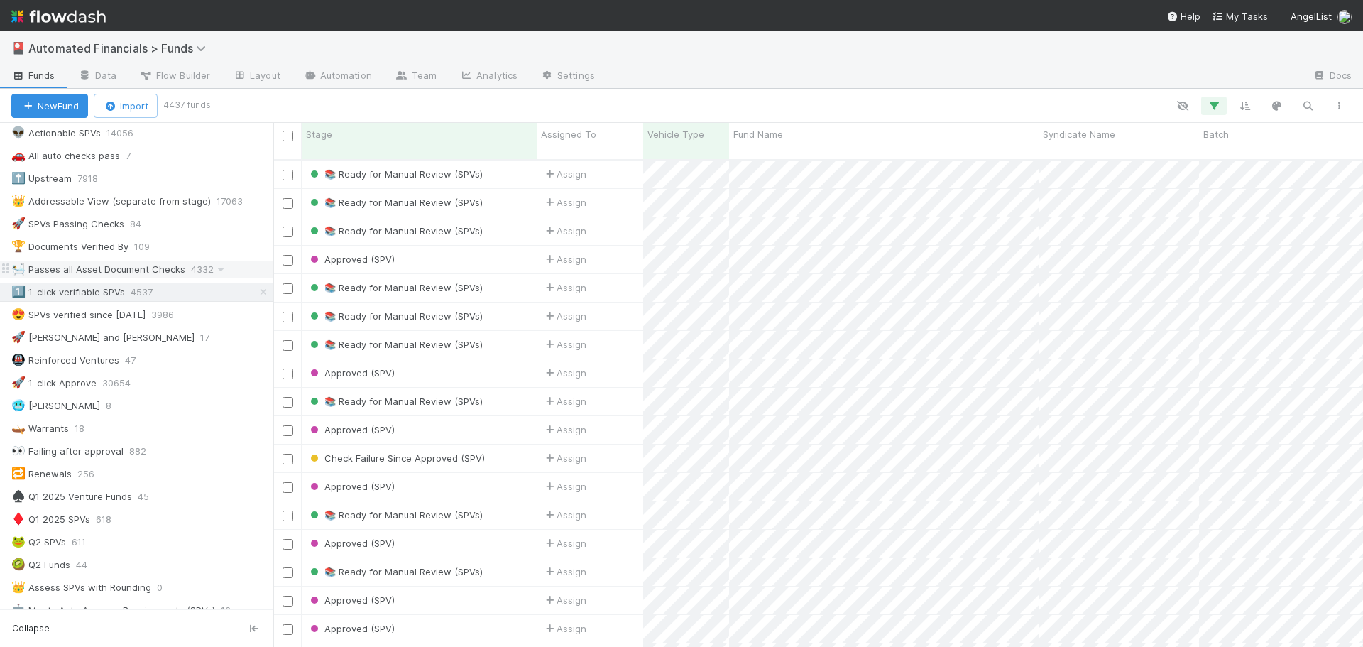
click at [147, 271] on div "🛀 Passes all Asset Document Checks" at bounding box center [98, 270] width 174 height 18
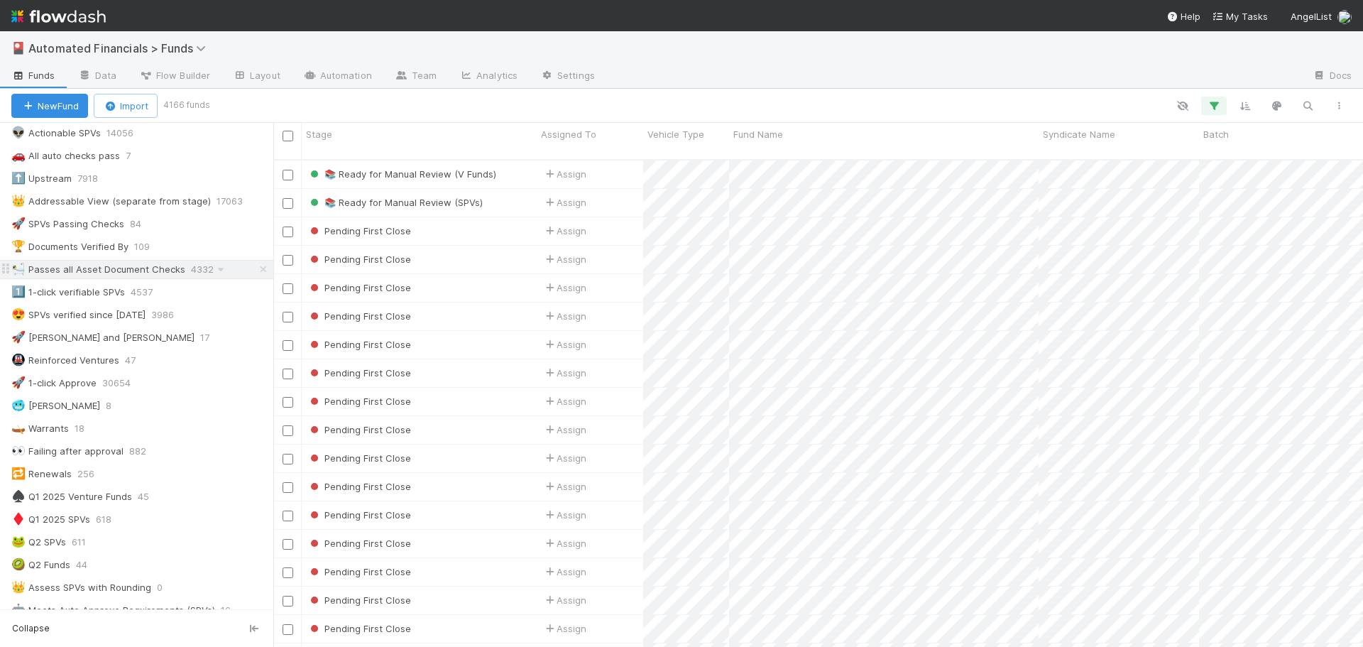
scroll to position [489, 1079]
click at [1214, 109] on icon "button" at bounding box center [1214, 105] width 14 height 13
click at [1214, 108] on div "1 filter Reset Filters If Document Asset Flag Tasks Count = 0 And.. Or if..." at bounding box center [681, 323] width 1363 height 647
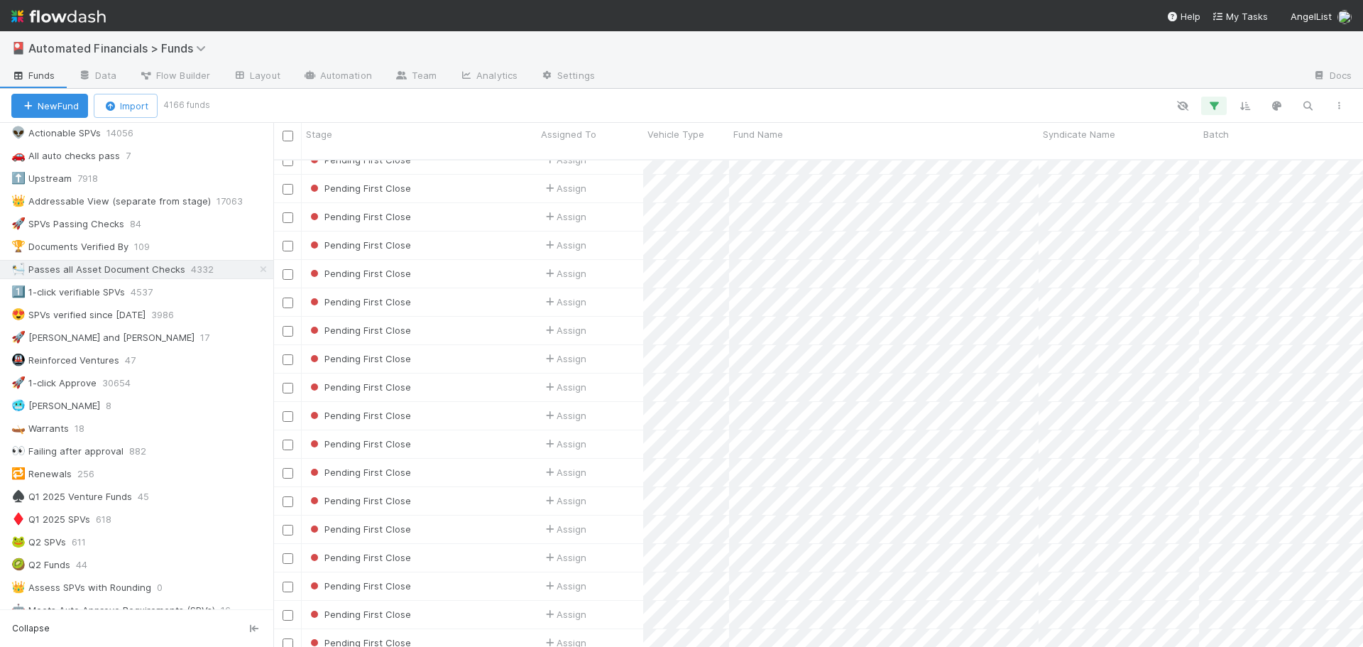
scroll to position [0, 0]
